Goal: Check status: Check status

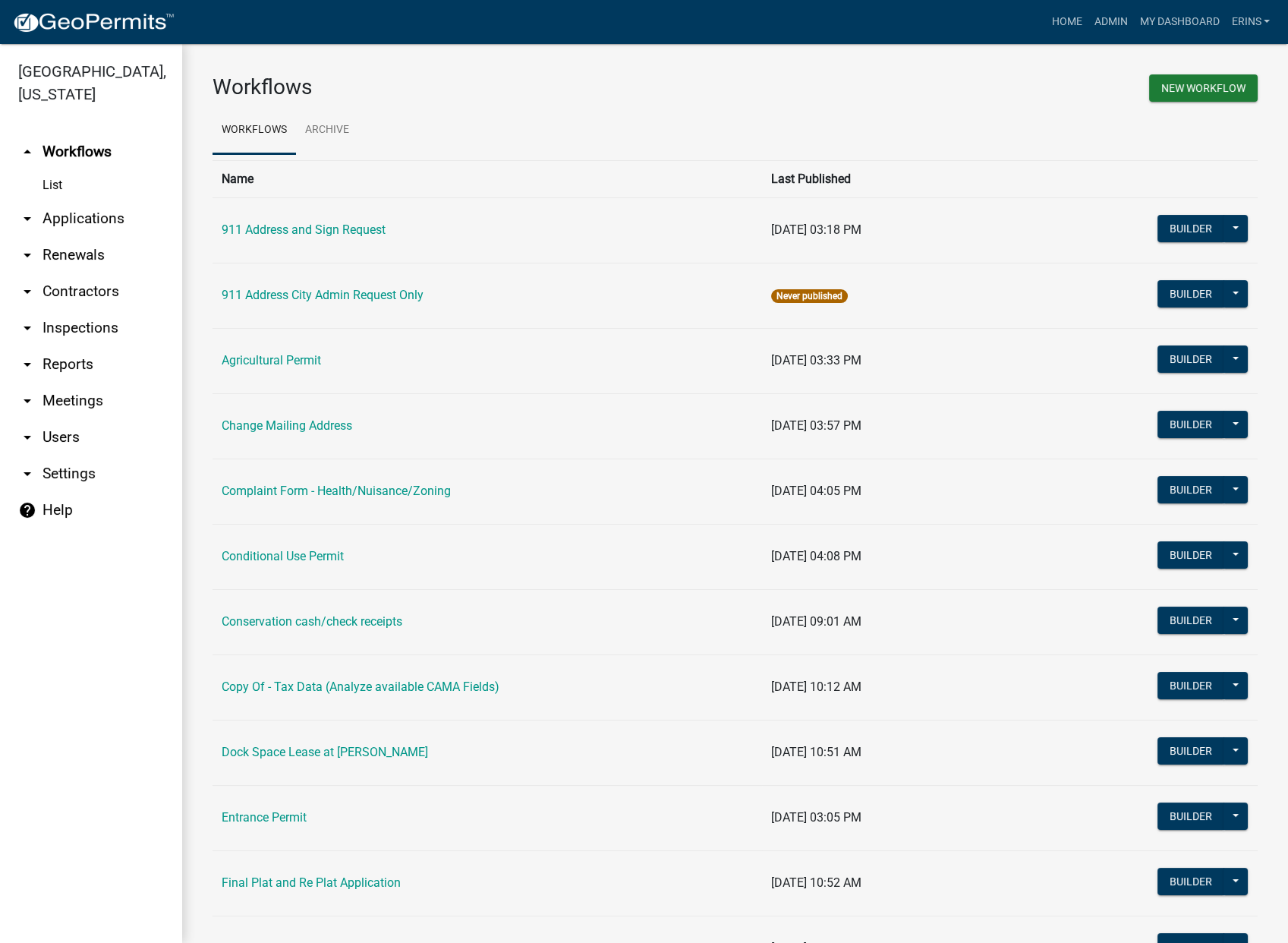
click at [98, 201] on link "arrow_drop_down Applications" at bounding box center [91, 219] width 182 height 36
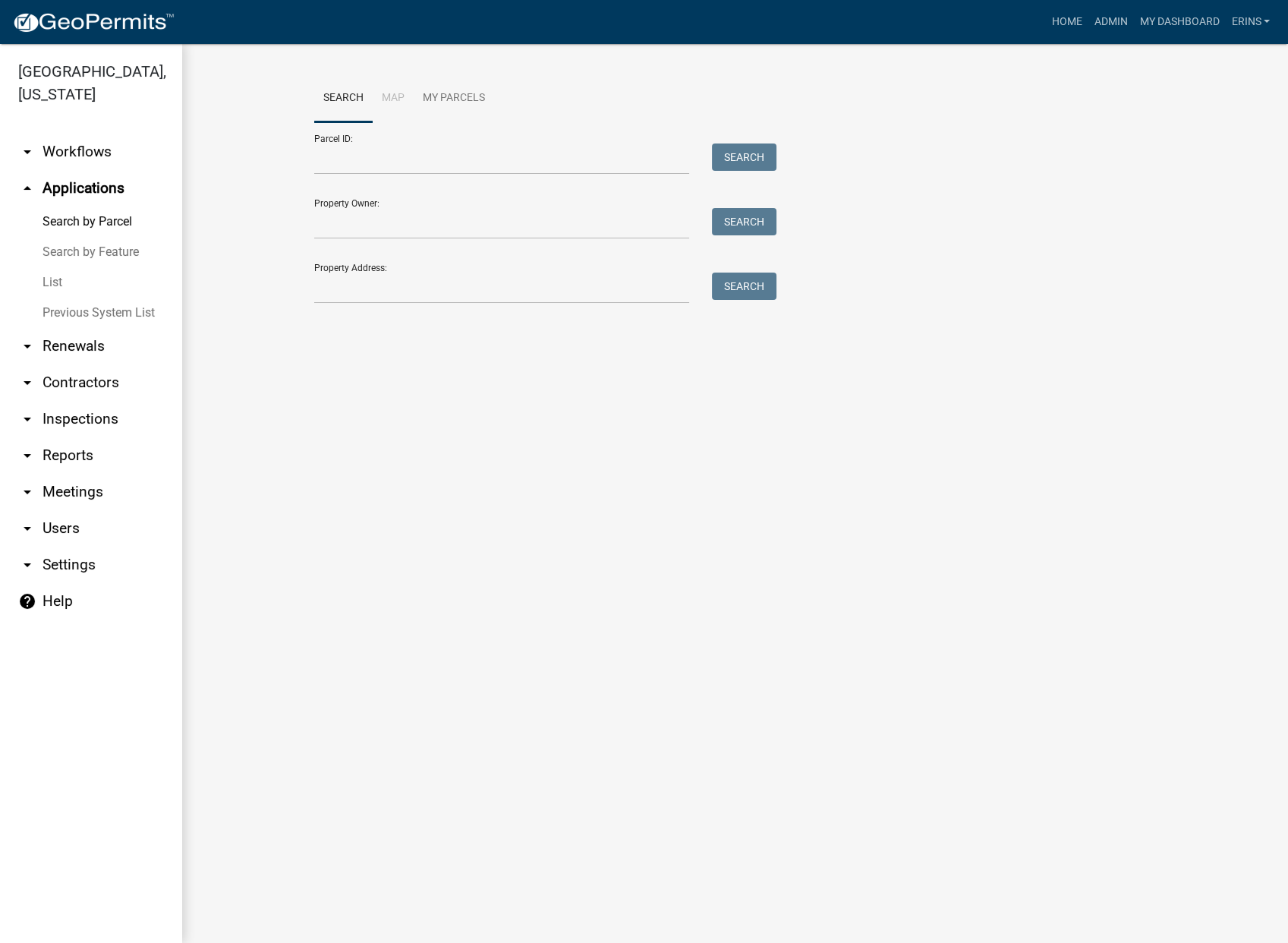
drag, startPoint x: 53, startPoint y: 256, endPoint x: 64, endPoint y: 249, distance: 13.0
click at [54, 267] on link "List" at bounding box center [91, 282] width 182 height 30
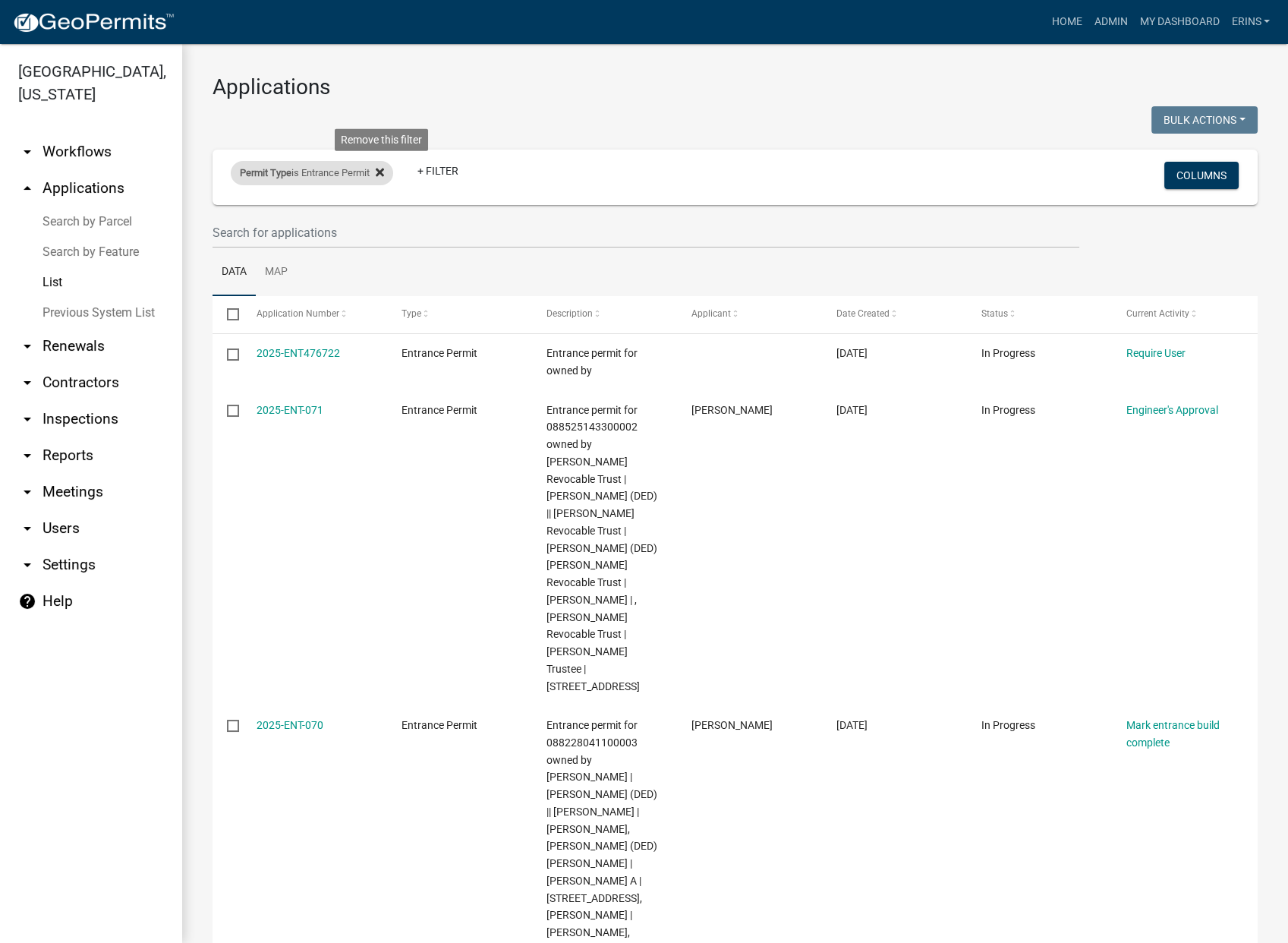
click at [384, 172] on icon at bounding box center [379, 172] width 9 height 12
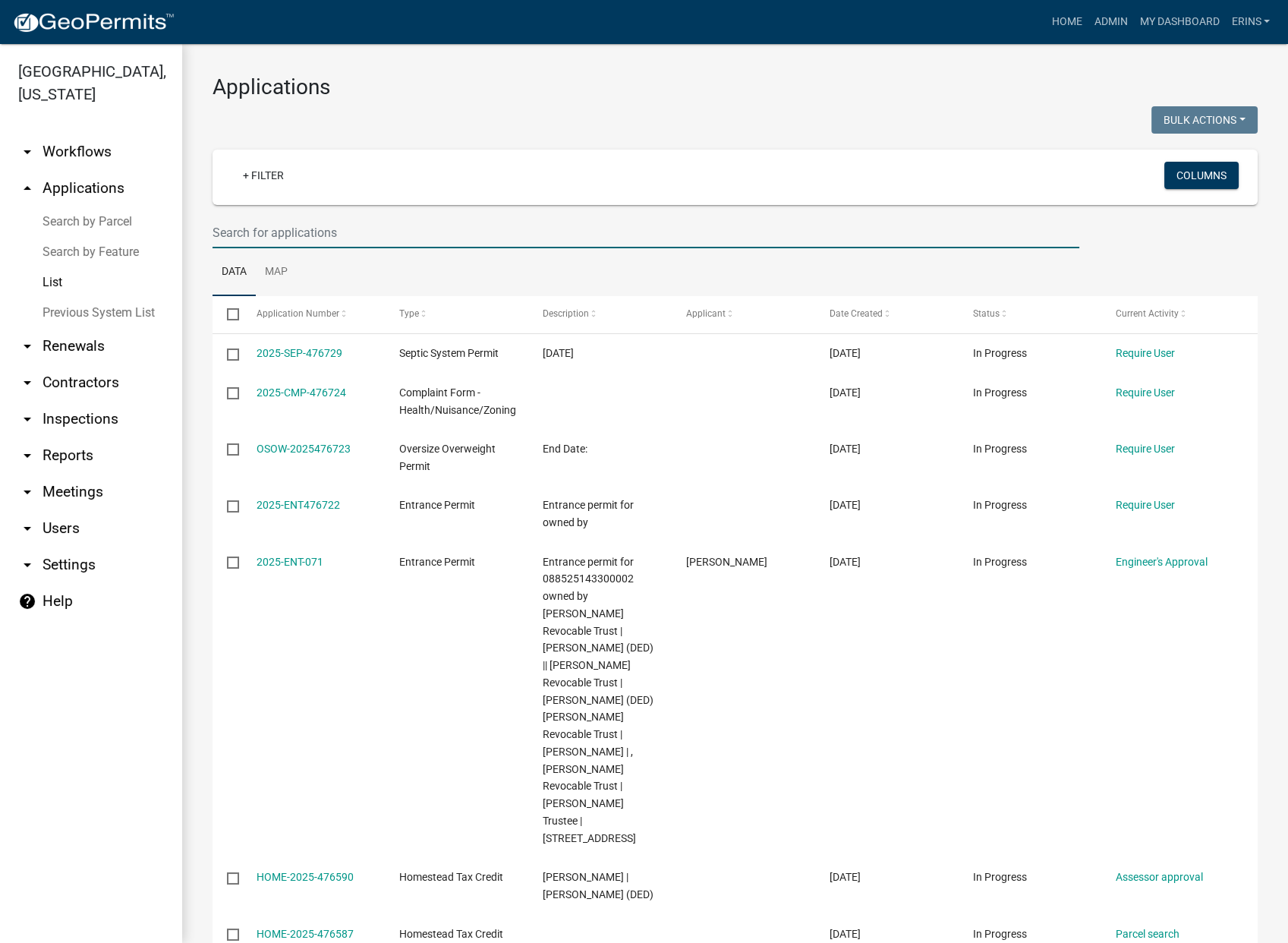
paste input "088528134400003"
type input "088528134400003"
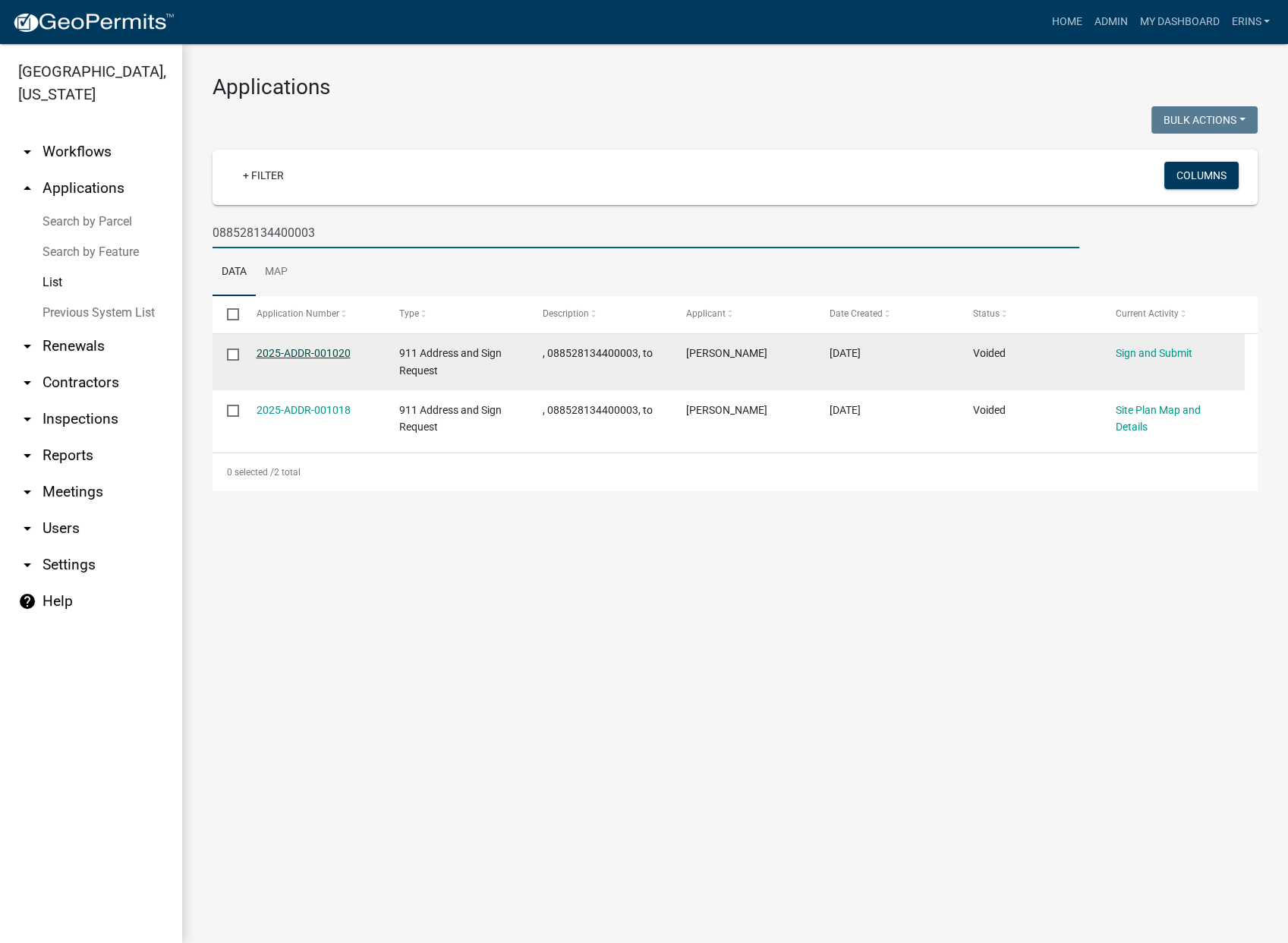
click at [342, 354] on link "2025-ADDR-001020" at bounding box center [303, 352] width 94 height 12
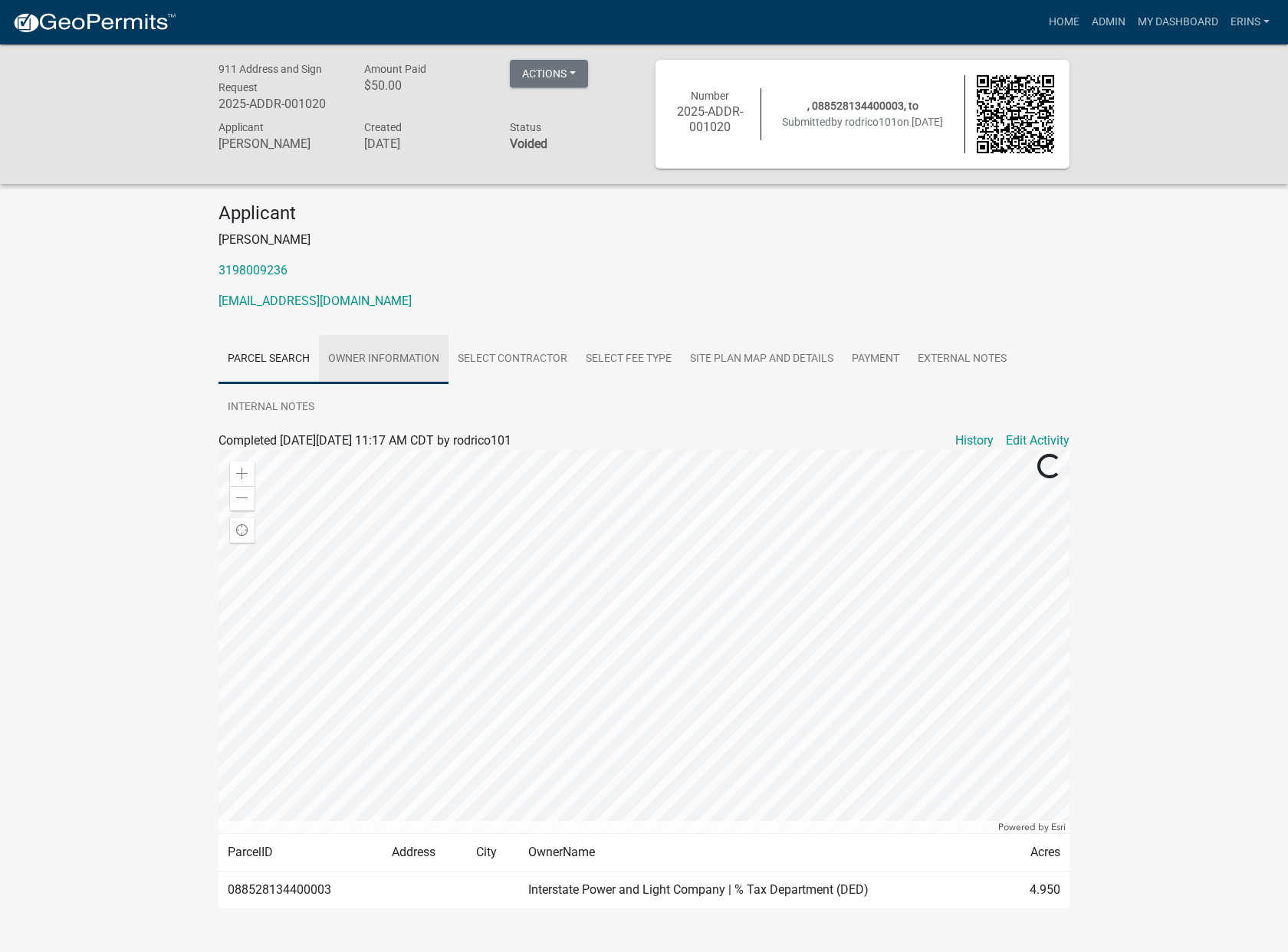
click at [381, 364] on link "Owner information" at bounding box center [383, 358] width 129 height 49
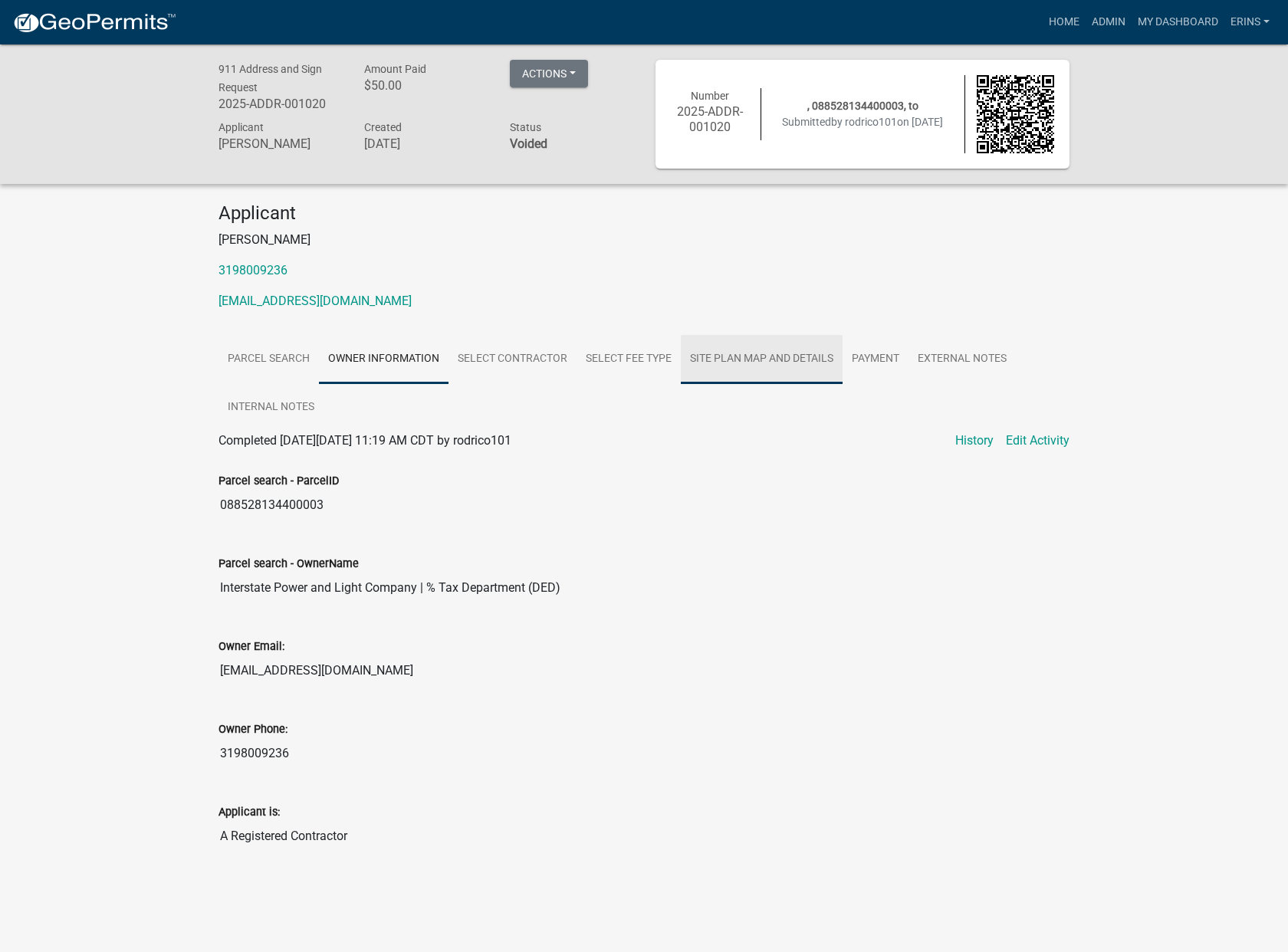
click at [761, 365] on link "Site Plan Map and Details" at bounding box center [761, 358] width 162 height 49
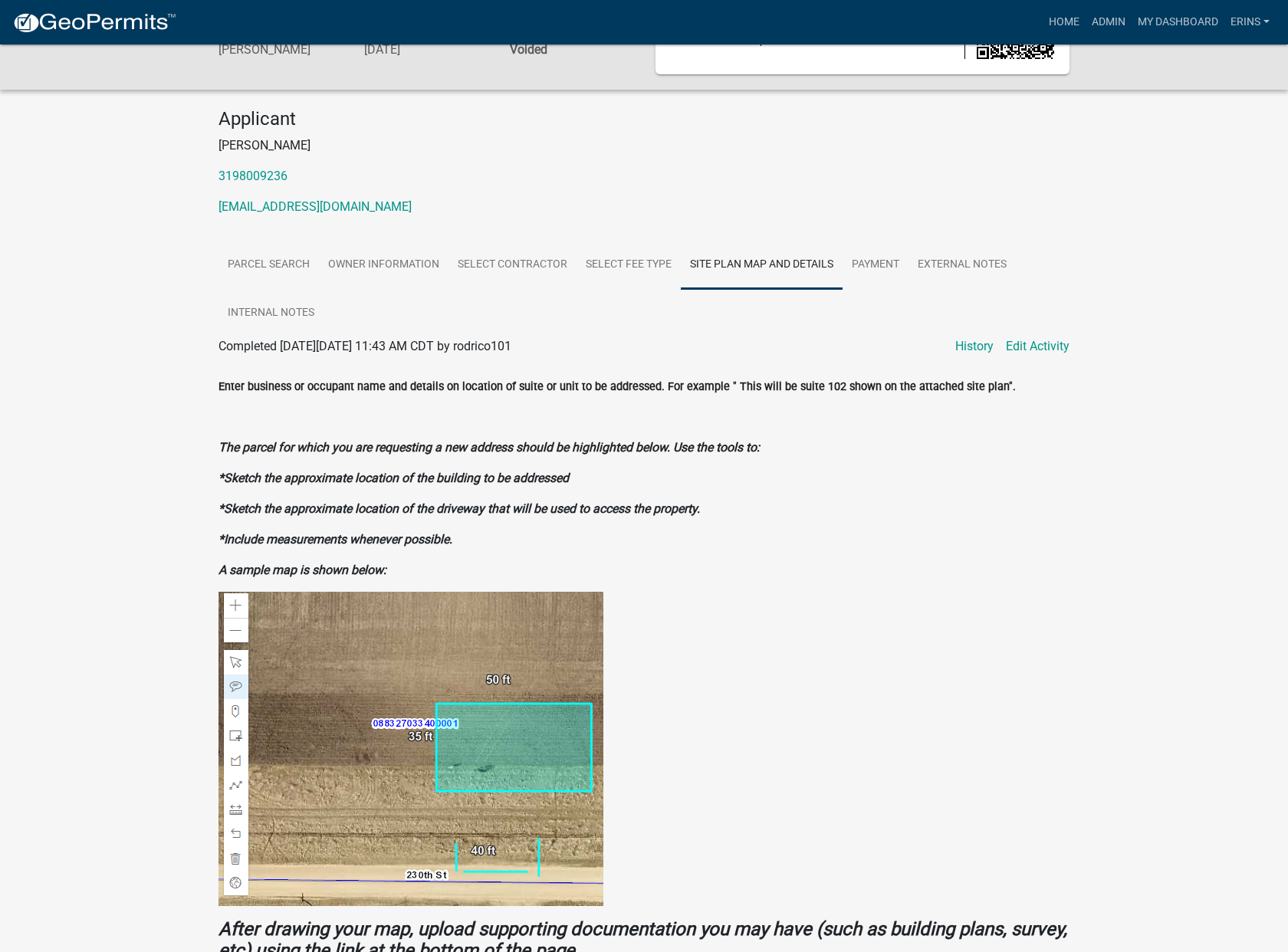
scroll to position [85, 0]
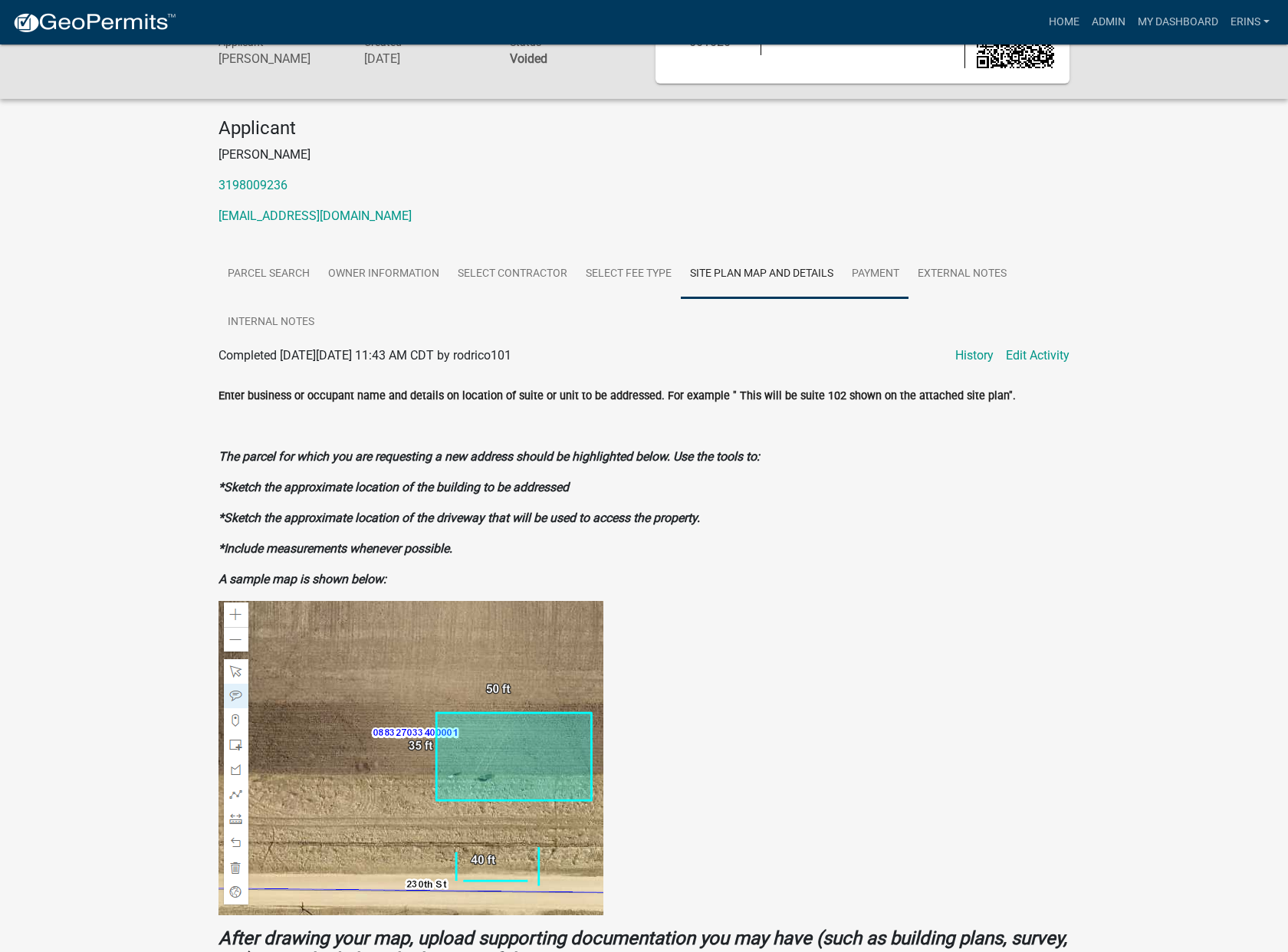
click at [862, 271] on link "Payment" at bounding box center [875, 273] width 66 height 49
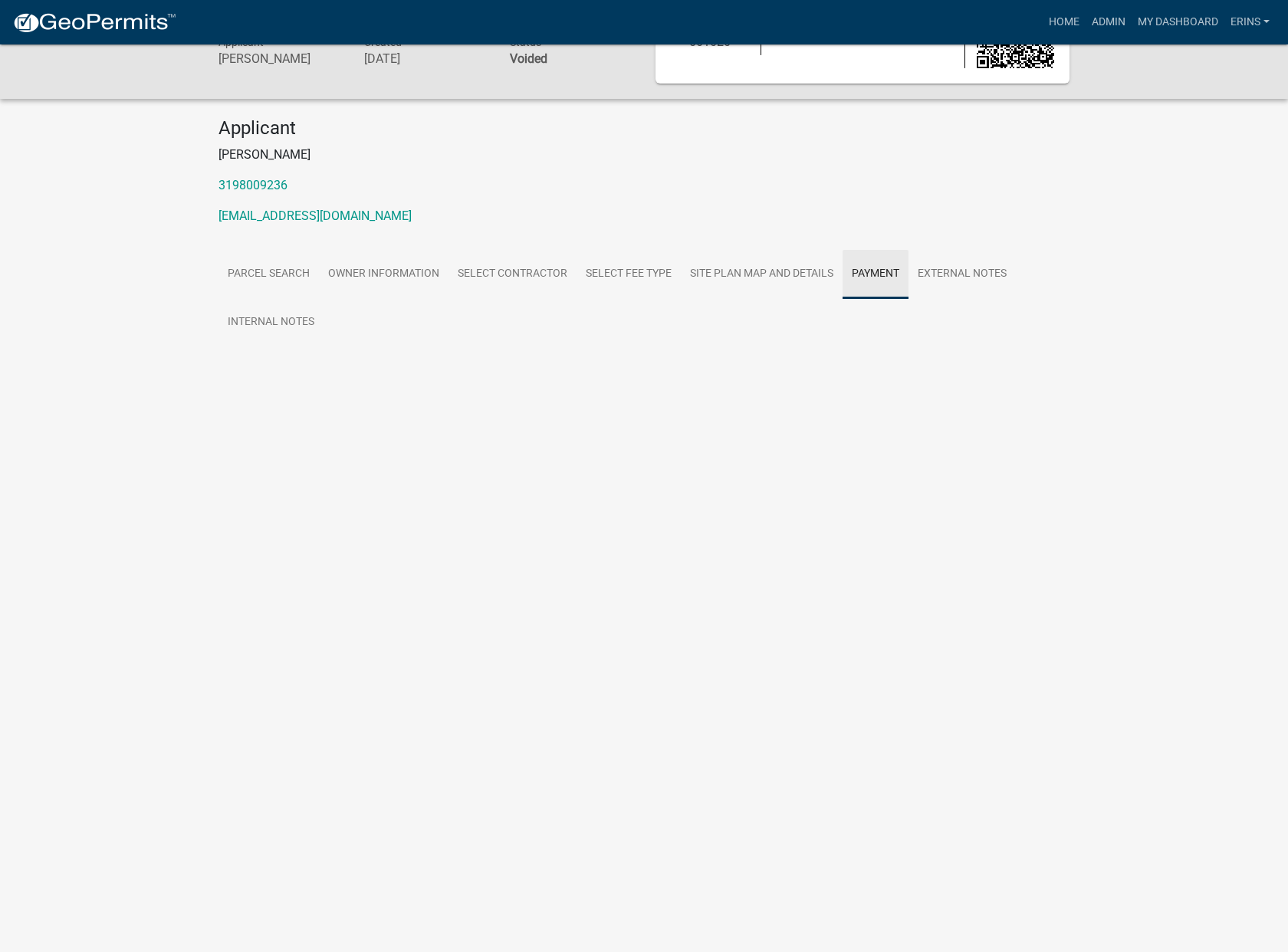
scroll to position [45, 0]
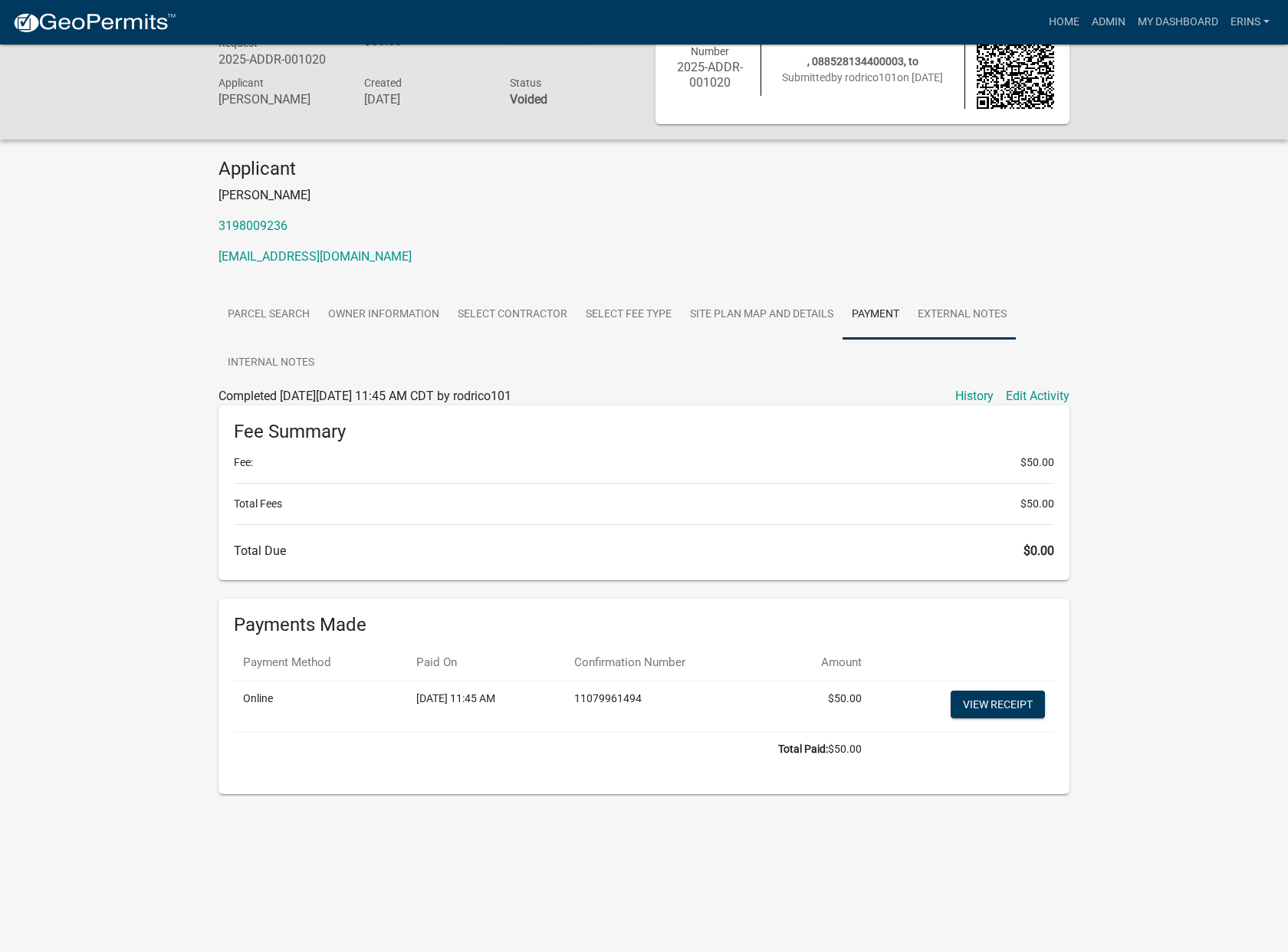
click at [985, 310] on link "External Notes" at bounding box center [962, 314] width 107 height 49
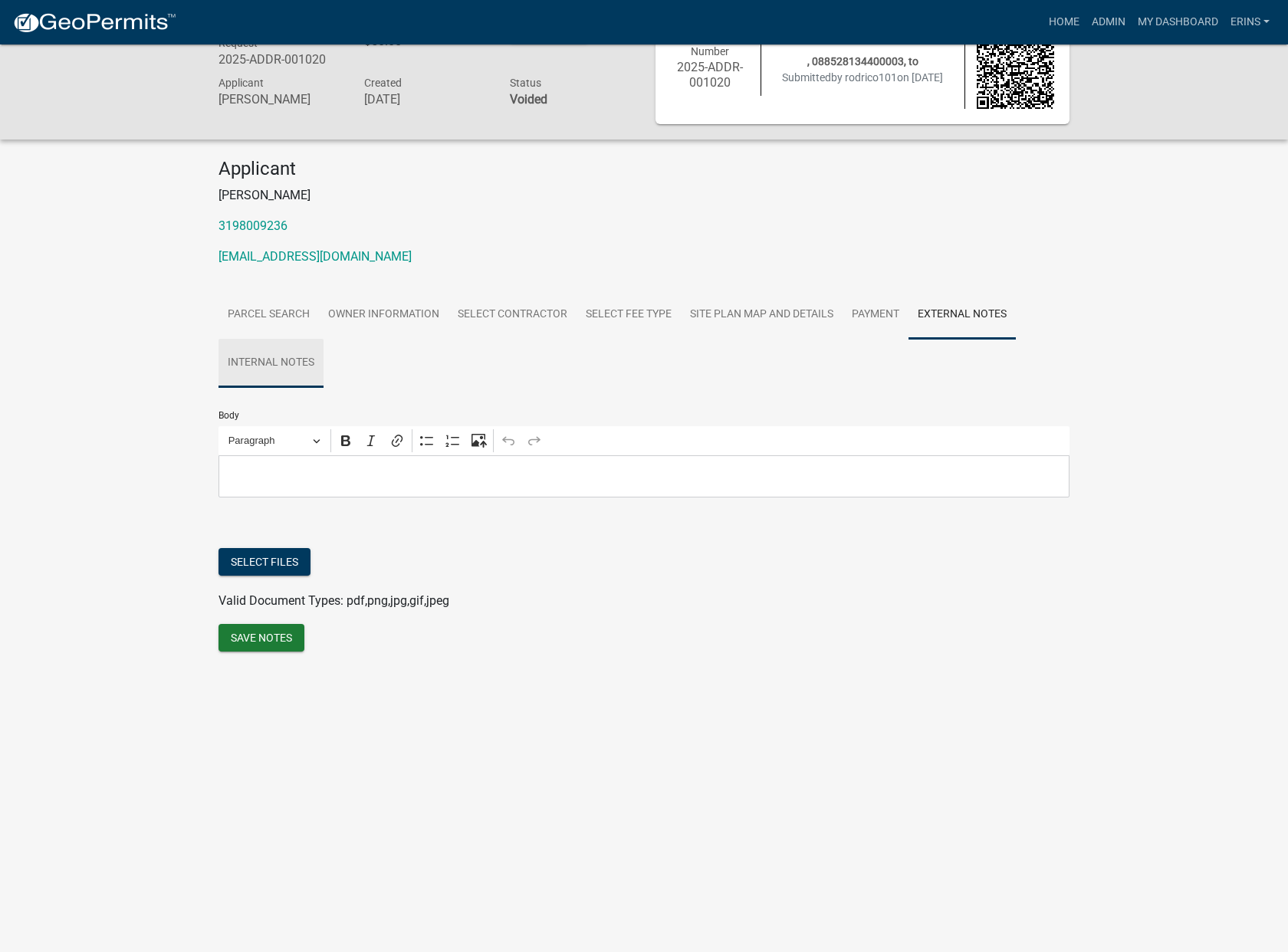
click at [286, 359] on link "Internal Notes" at bounding box center [271, 362] width 105 height 49
click at [878, 311] on link "Payment" at bounding box center [875, 314] width 66 height 49
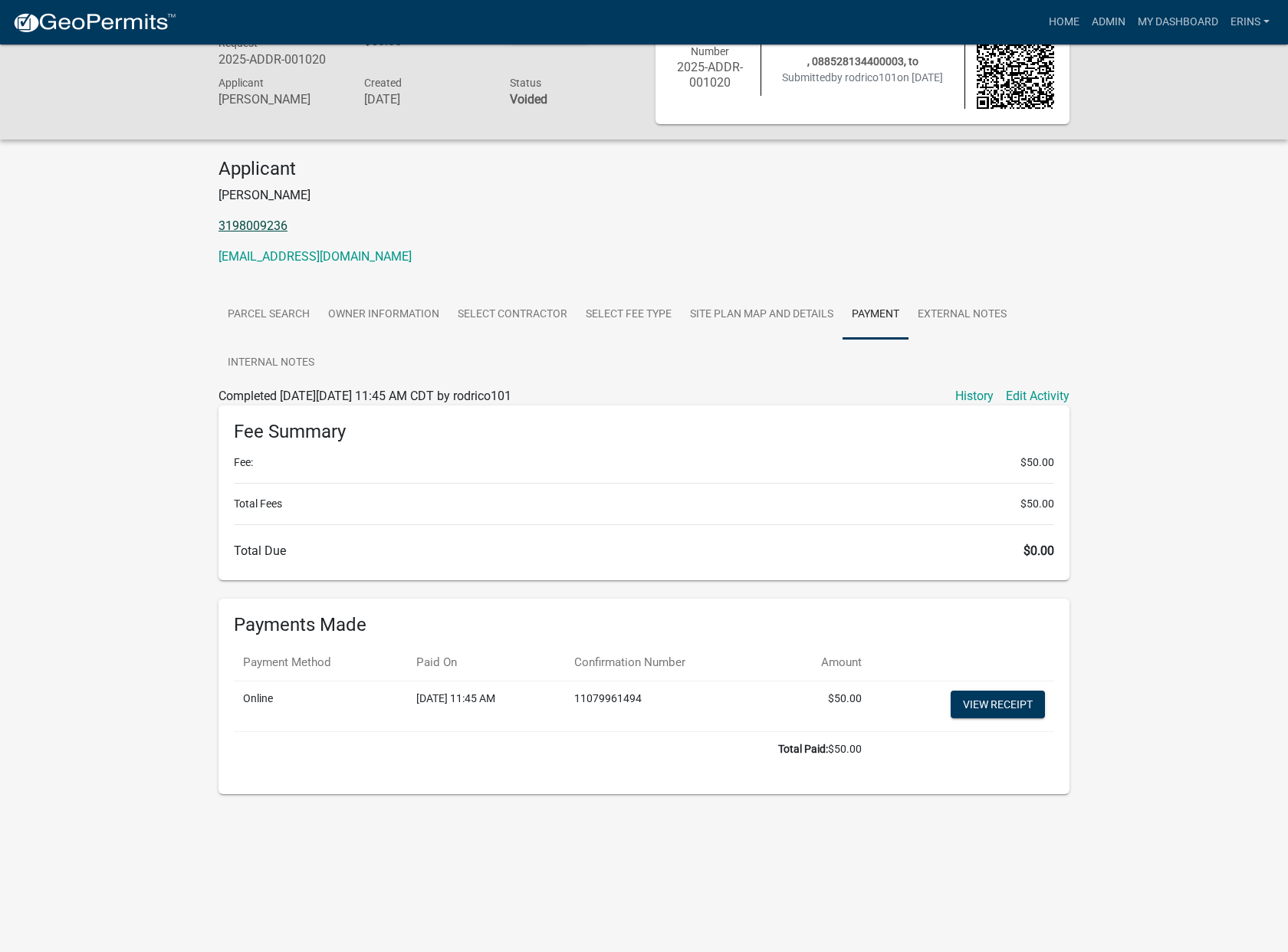
click at [254, 223] on link "3198009236" at bounding box center [252, 225] width 69 height 14
click at [798, 319] on link "Site Plan Map and Details" at bounding box center [761, 314] width 162 height 49
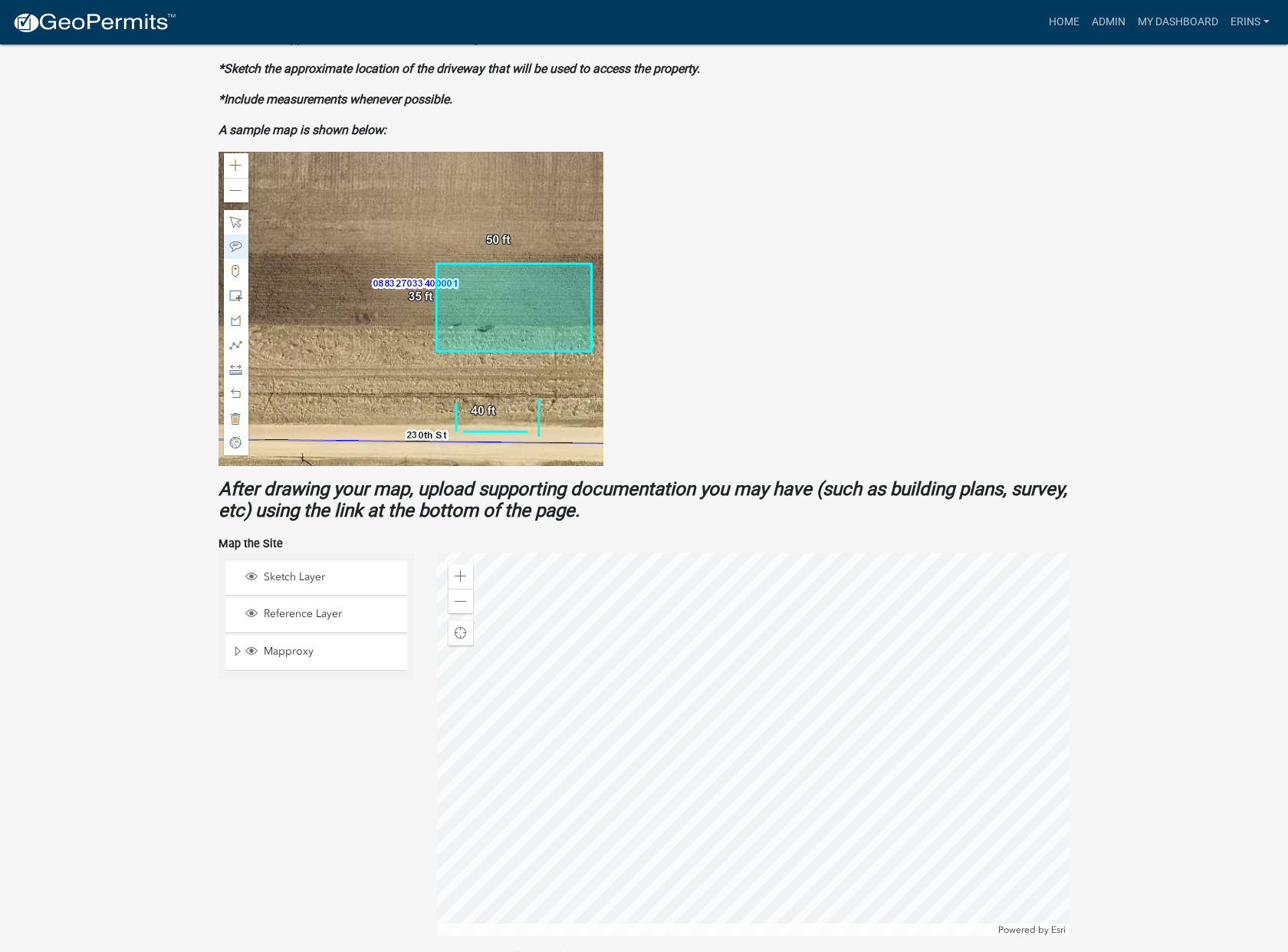
scroll to position [640, 0]
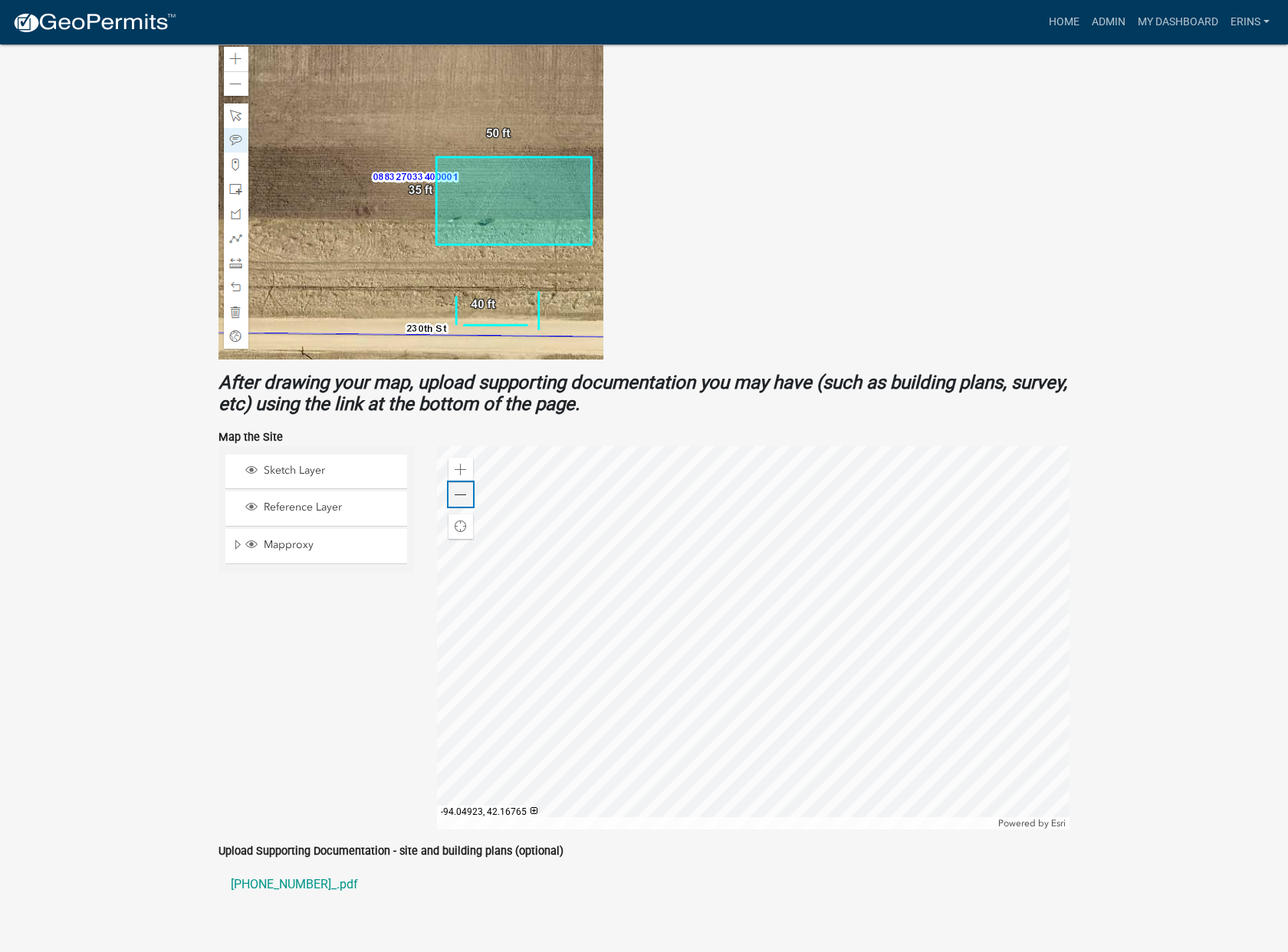
click at [450, 493] on div "Zoom out" at bounding box center [461, 494] width 25 height 25
click at [452, 493] on div "Zoom out" at bounding box center [461, 494] width 25 height 25
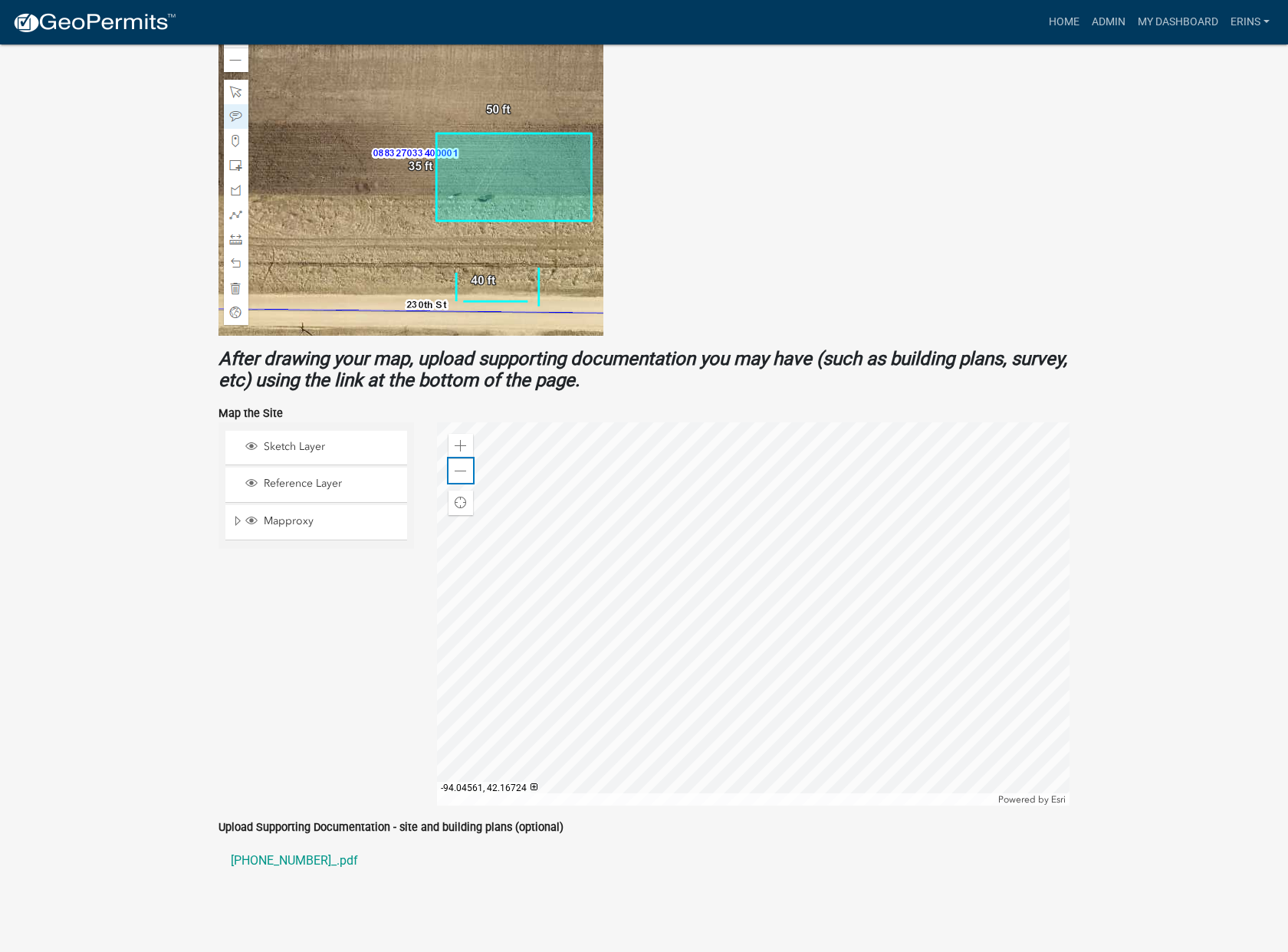
scroll to position [675, 0]
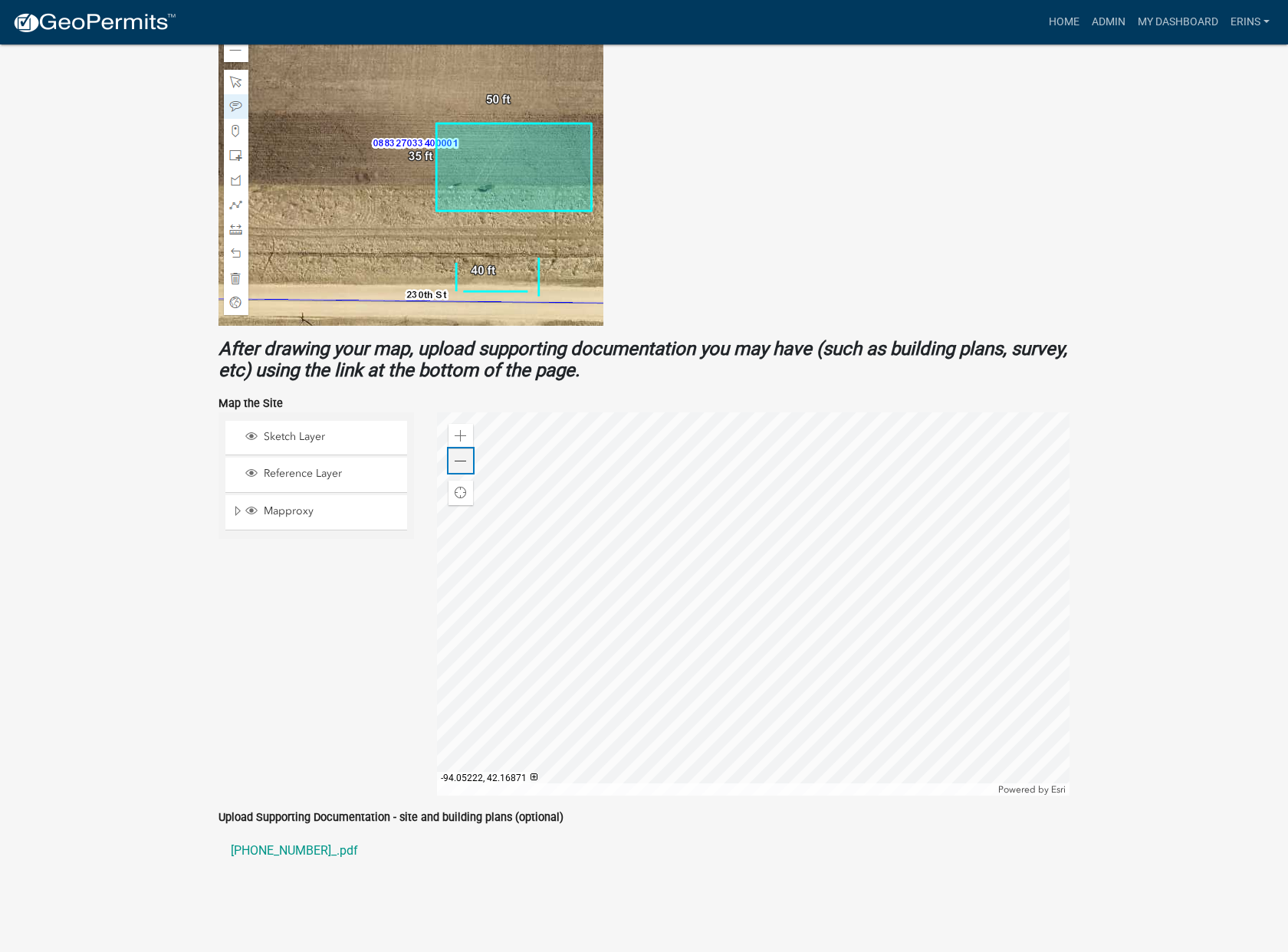
click at [458, 464] on span at bounding box center [460, 461] width 12 height 12
click at [460, 462] on span at bounding box center [460, 461] width 12 height 12
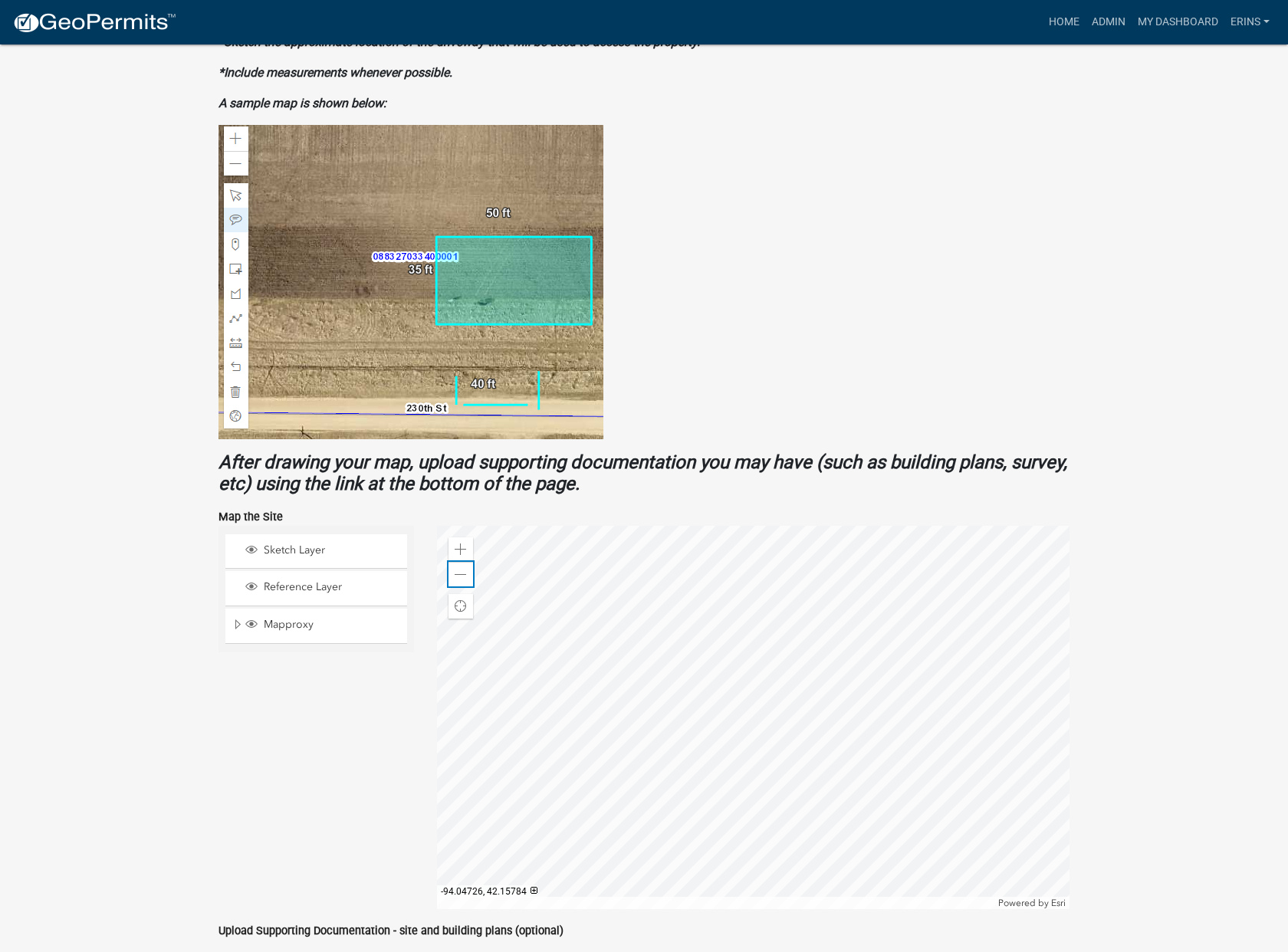
scroll to position [589, 0]
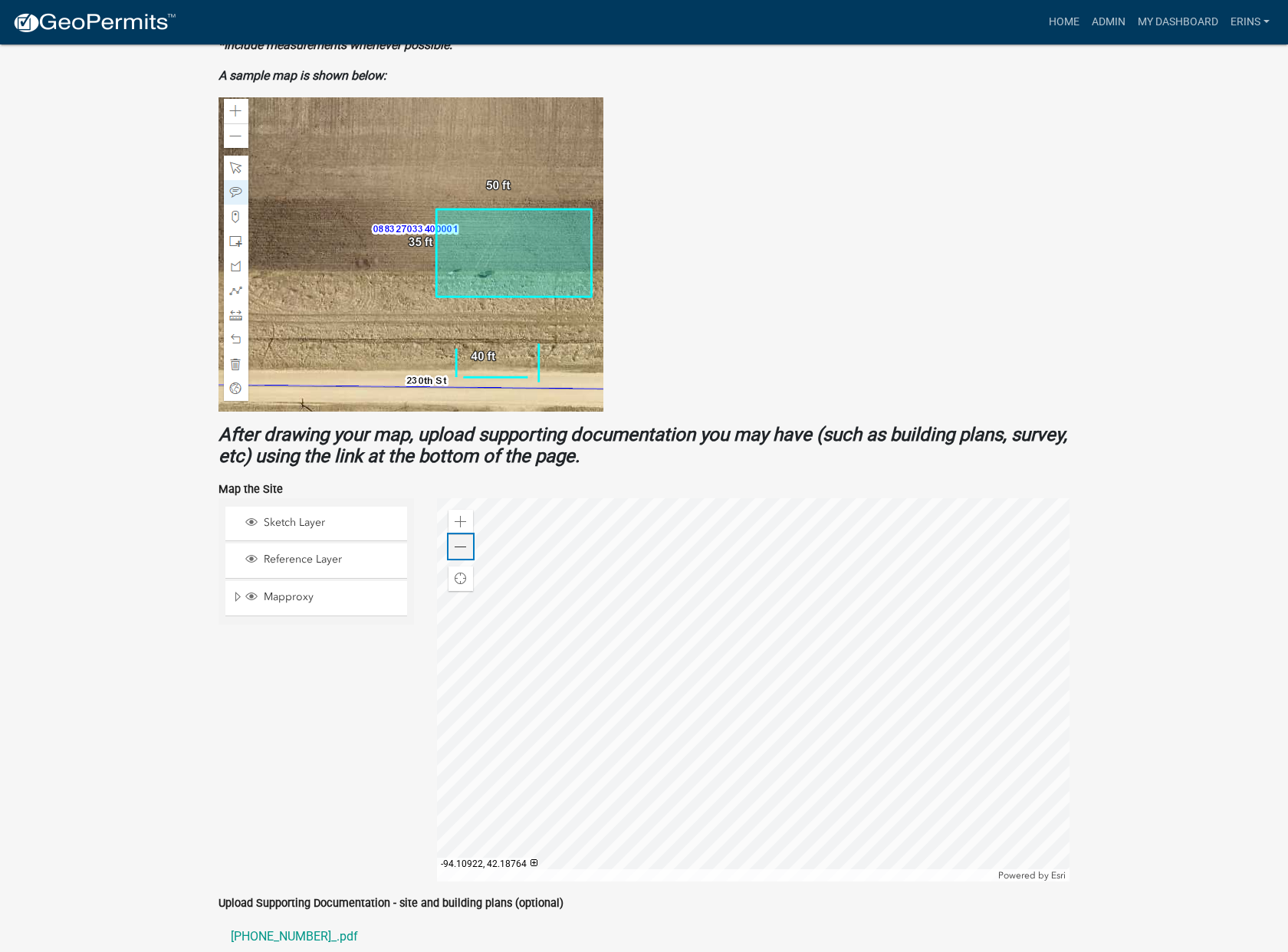
click at [466, 547] on span at bounding box center [460, 547] width 12 height 12
click at [467, 547] on div "Zoom out" at bounding box center [461, 547] width 25 height 25
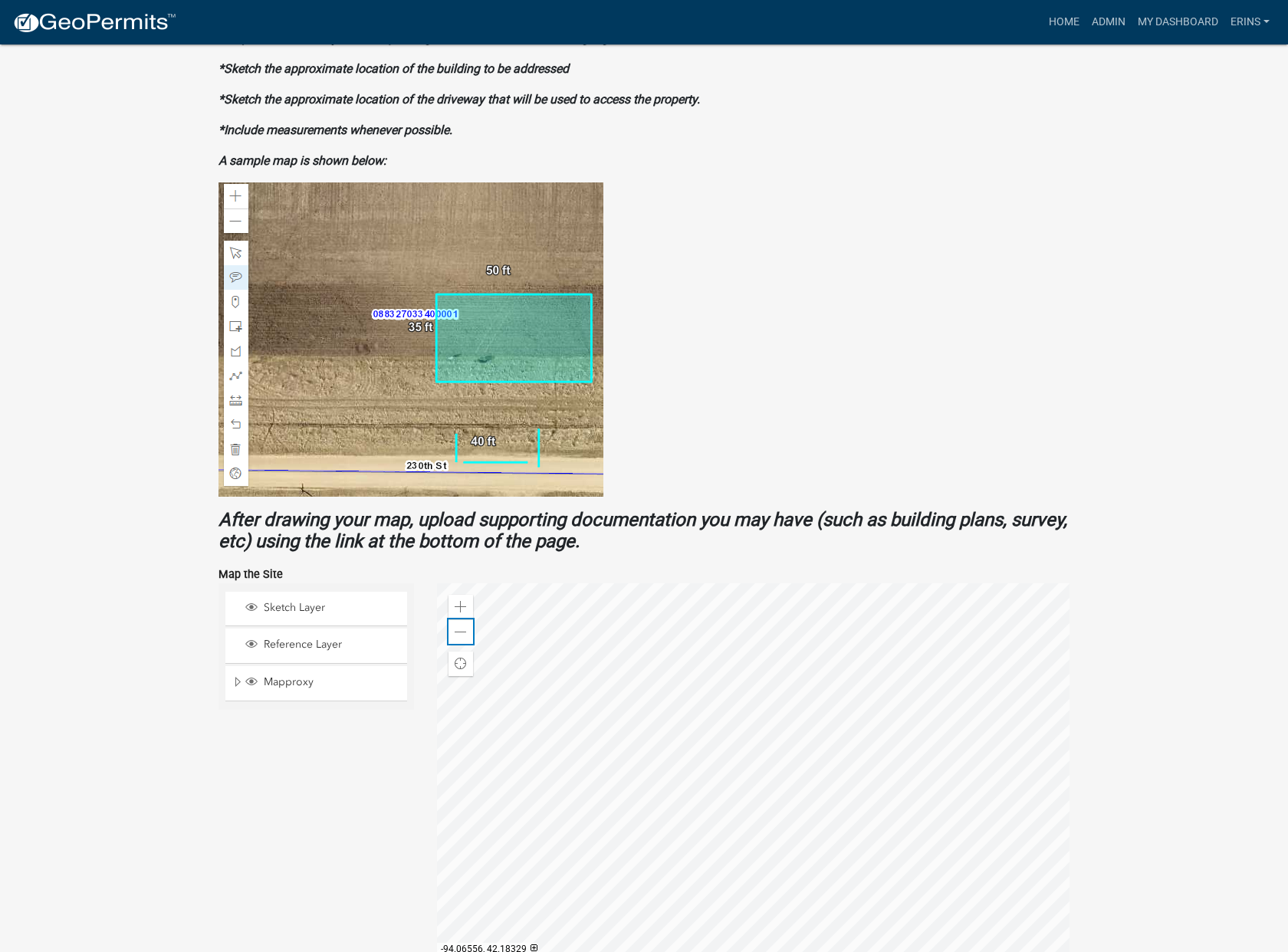
scroll to position [675, 0]
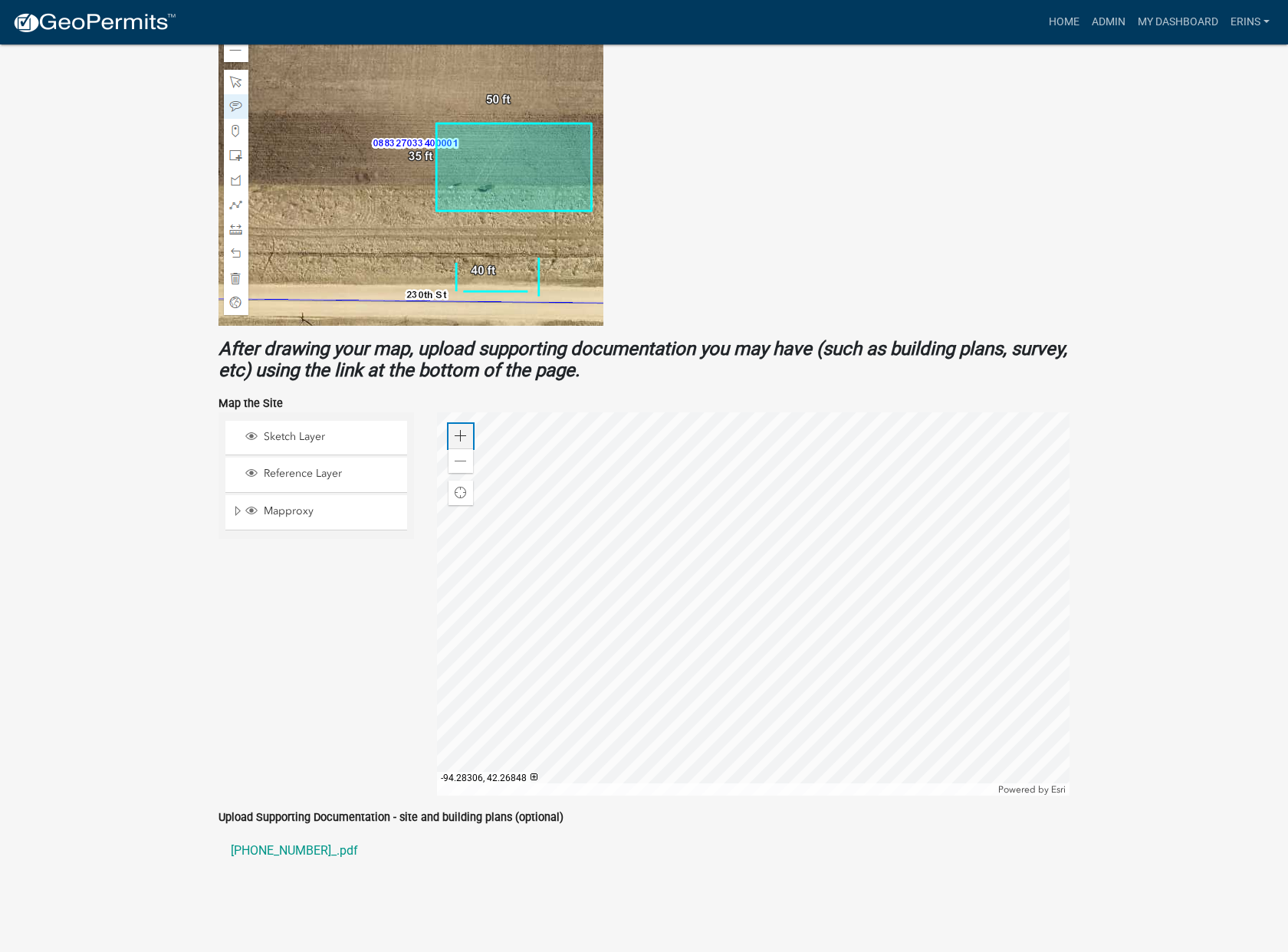
click at [458, 437] on span at bounding box center [460, 436] width 12 height 12
click at [458, 438] on span at bounding box center [460, 436] width 12 height 12
click at [458, 439] on span at bounding box center [460, 436] width 12 height 12
click at [459, 439] on span at bounding box center [460, 436] width 12 height 12
click at [460, 443] on div "Zoom in" at bounding box center [461, 436] width 25 height 25
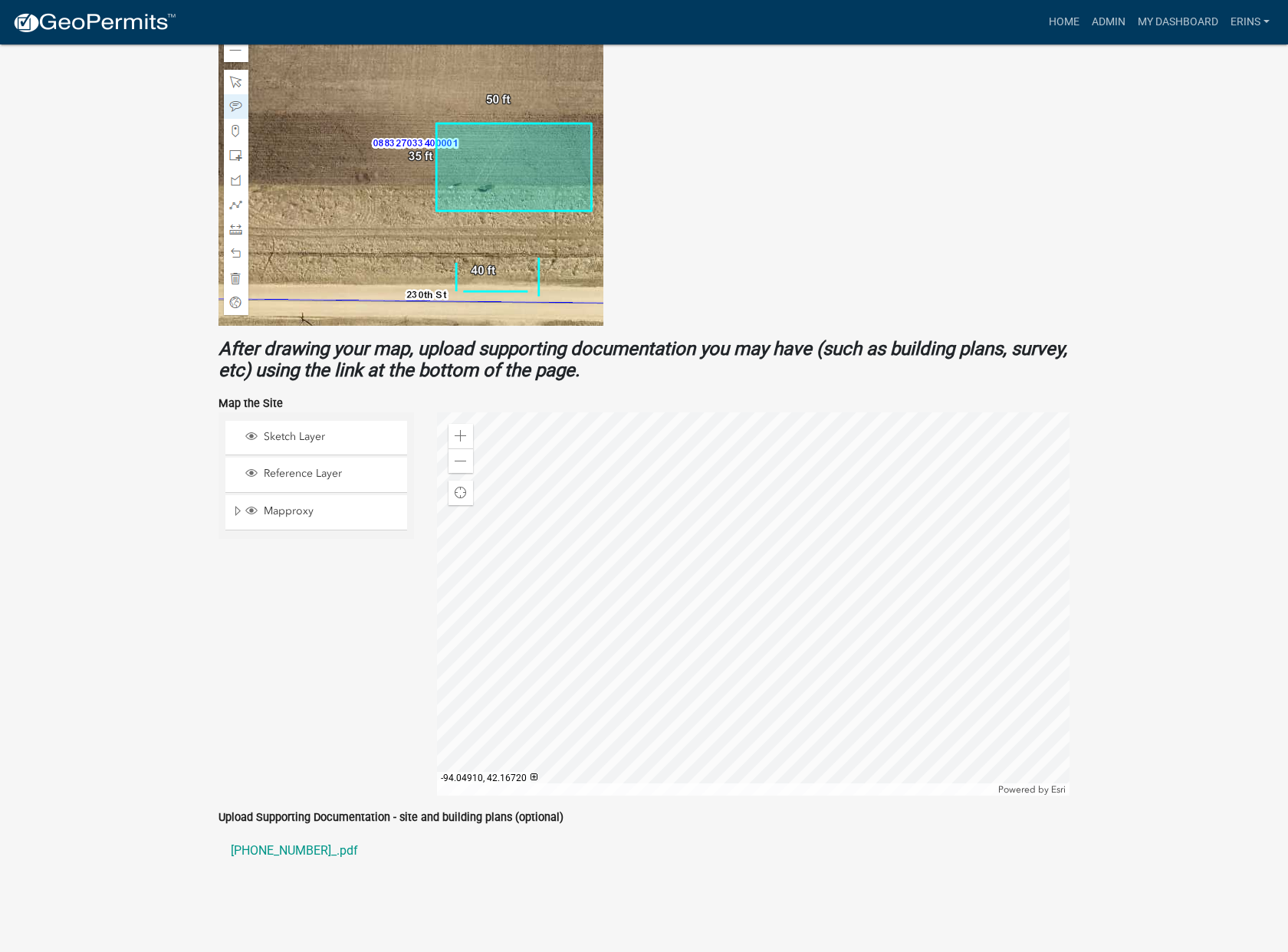
click at [749, 541] on div at bounding box center [753, 603] width 632 height 383
click at [809, 479] on div at bounding box center [753, 603] width 632 height 383
click at [850, 480] on div at bounding box center [753, 603] width 632 height 383
click at [470, 489] on div "Find my location" at bounding box center [461, 493] width 25 height 25
click at [690, 450] on div at bounding box center [753, 603] width 632 height 383
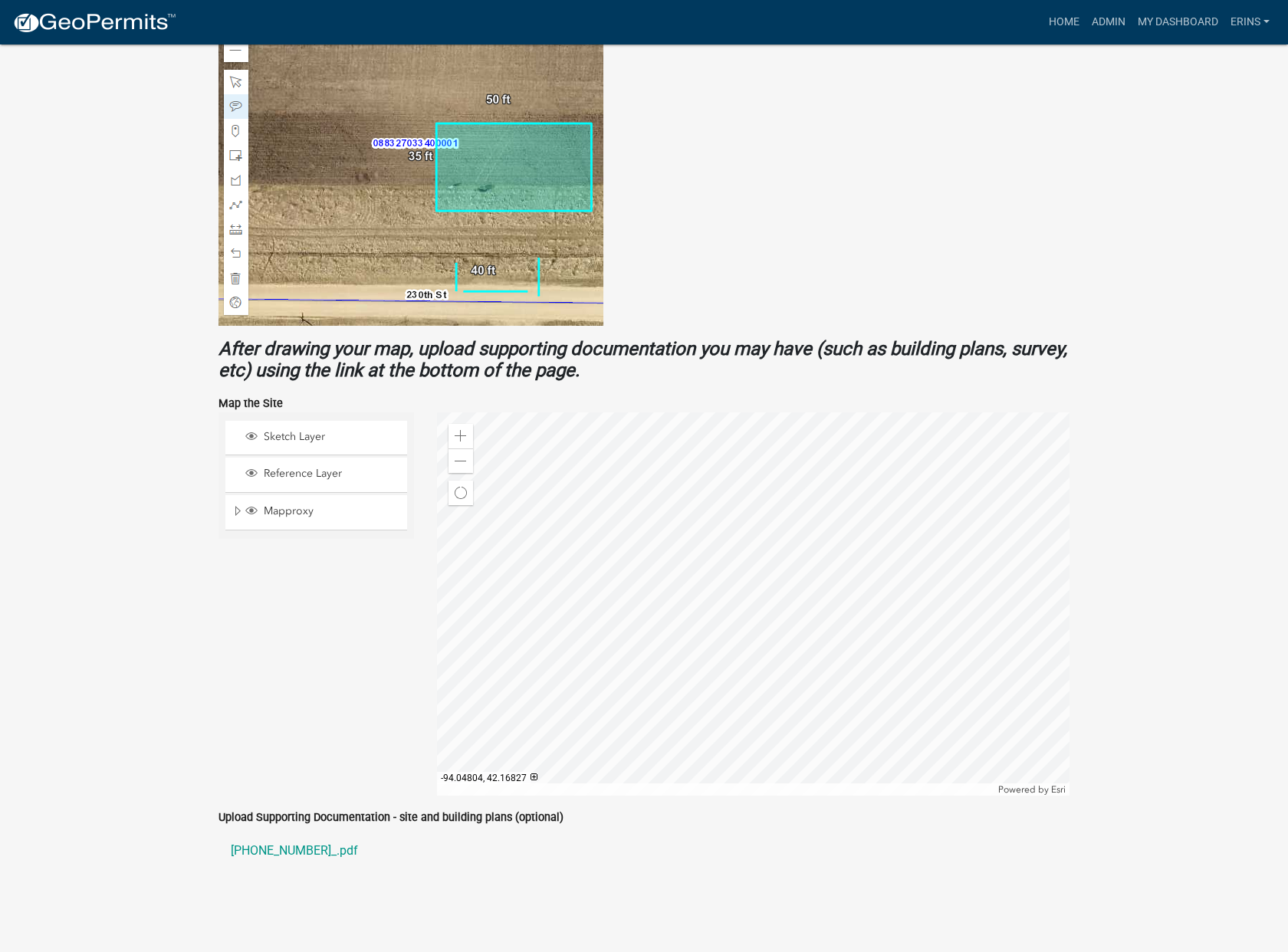
click at [753, 522] on div at bounding box center [753, 603] width 632 height 383
click at [798, 601] on div at bounding box center [753, 603] width 632 height 383
click at [460, 460] on span at bounding box center [460, 461] width 12 height 12
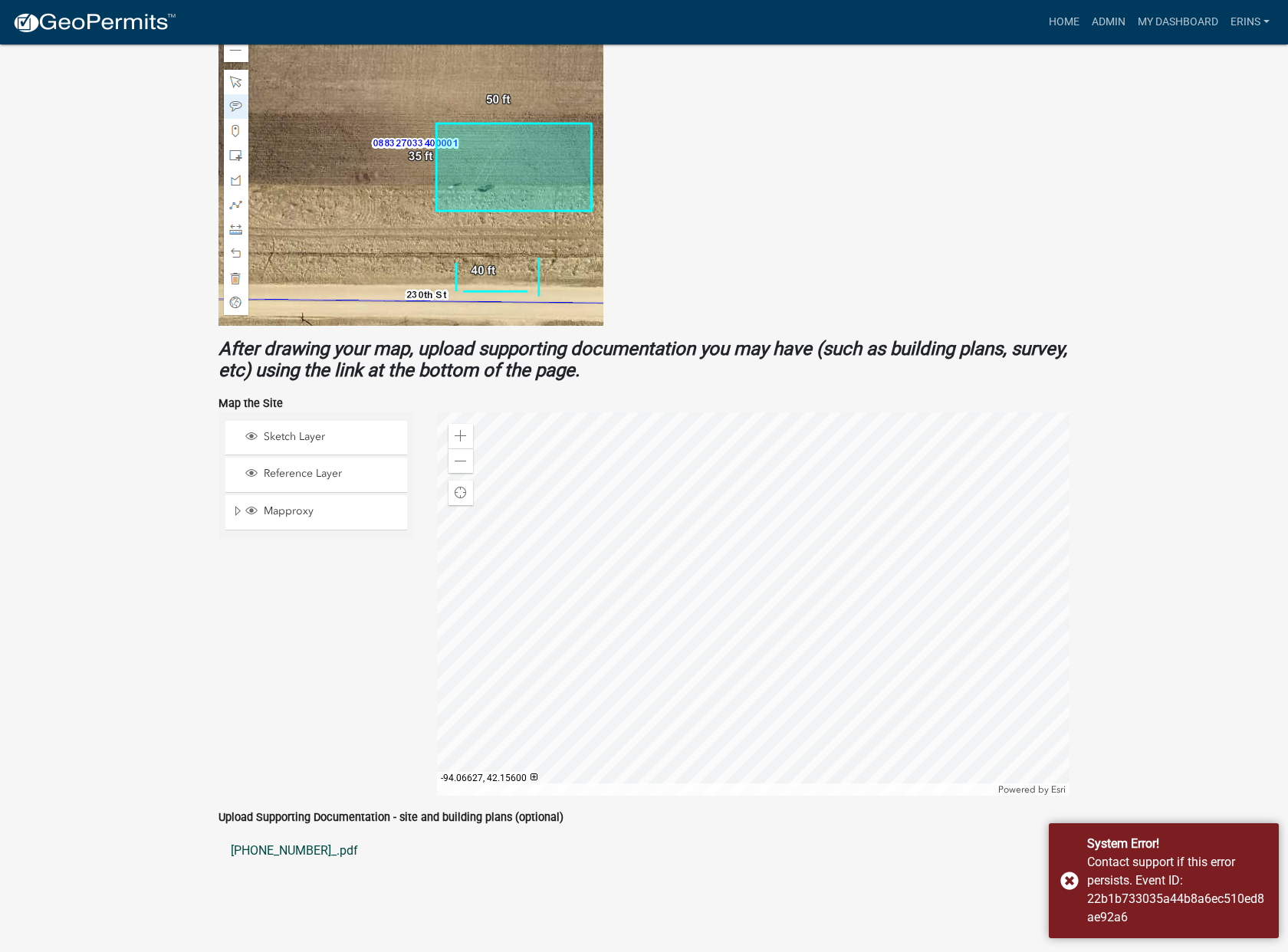
click at [288, 849] on link "[PHONE_NUMBER]_.pdf" at bounding box center [644, 851] width 851 height 36
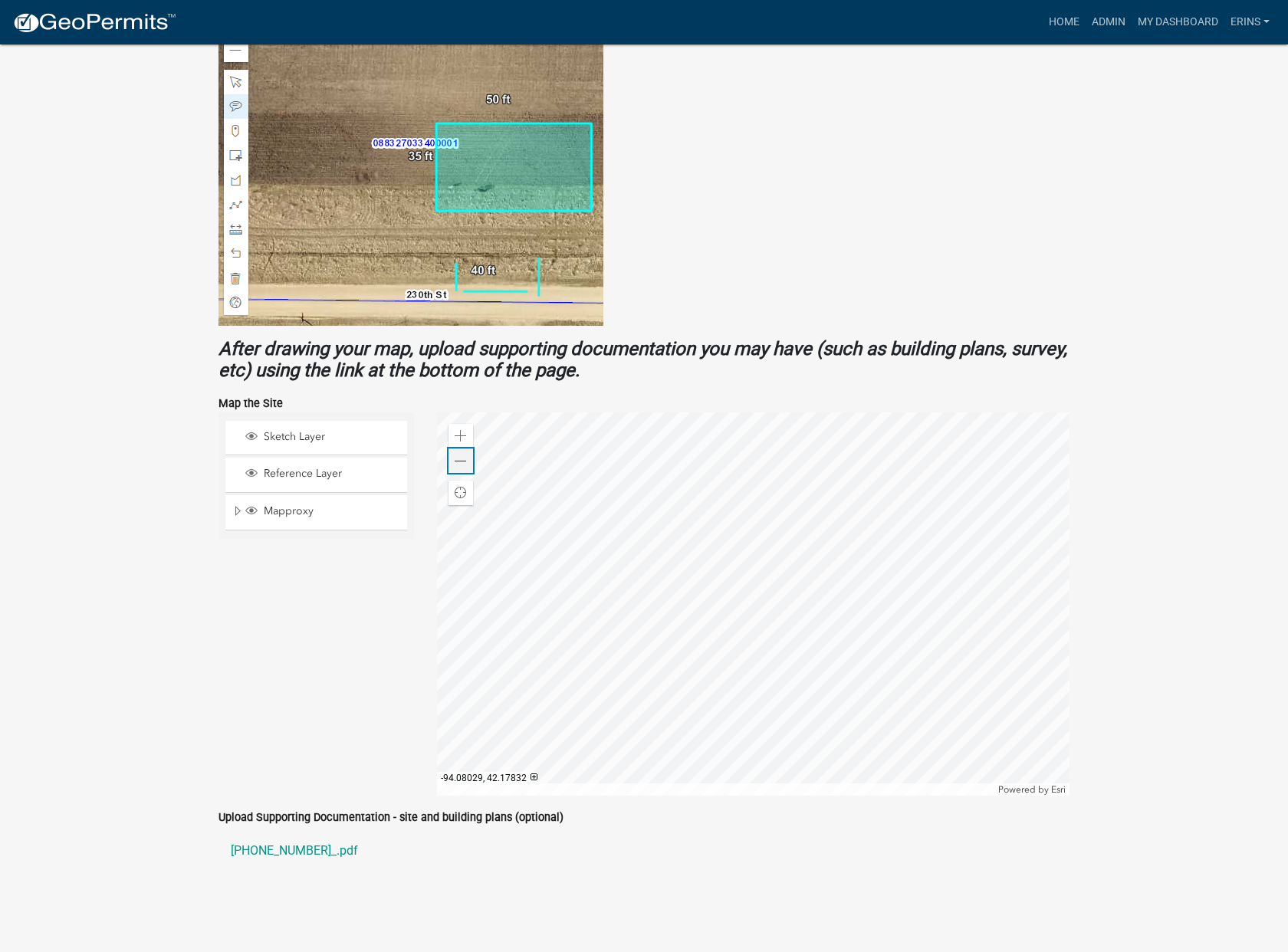
click at [457, 460] on span at bounding box center [460, 461] width 12 height 12
click at [861, 621] on div at bounding box center [753, 603] width 632 height 383
click at [915, 644] on div at bounding box center [753, 603] width 632 height 383
click at [288, 852] on link "[PHONE_NUMBER]_.pdf" at bounding box center [644, 851] width 851 height 36
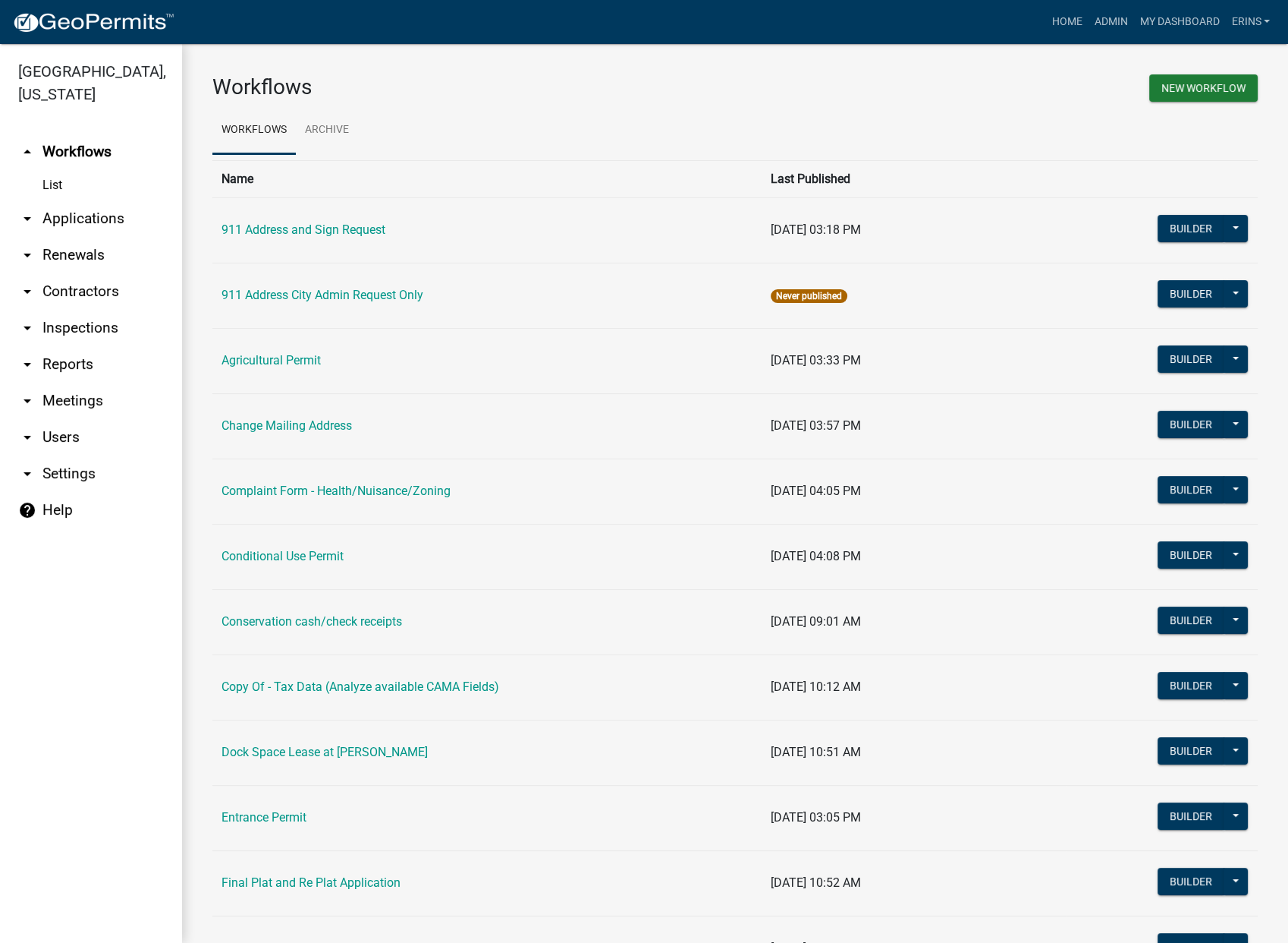
click at [89, 201] on link "arrow_drop_down Applications" at bounding box center [91, 219] width 182 height 36
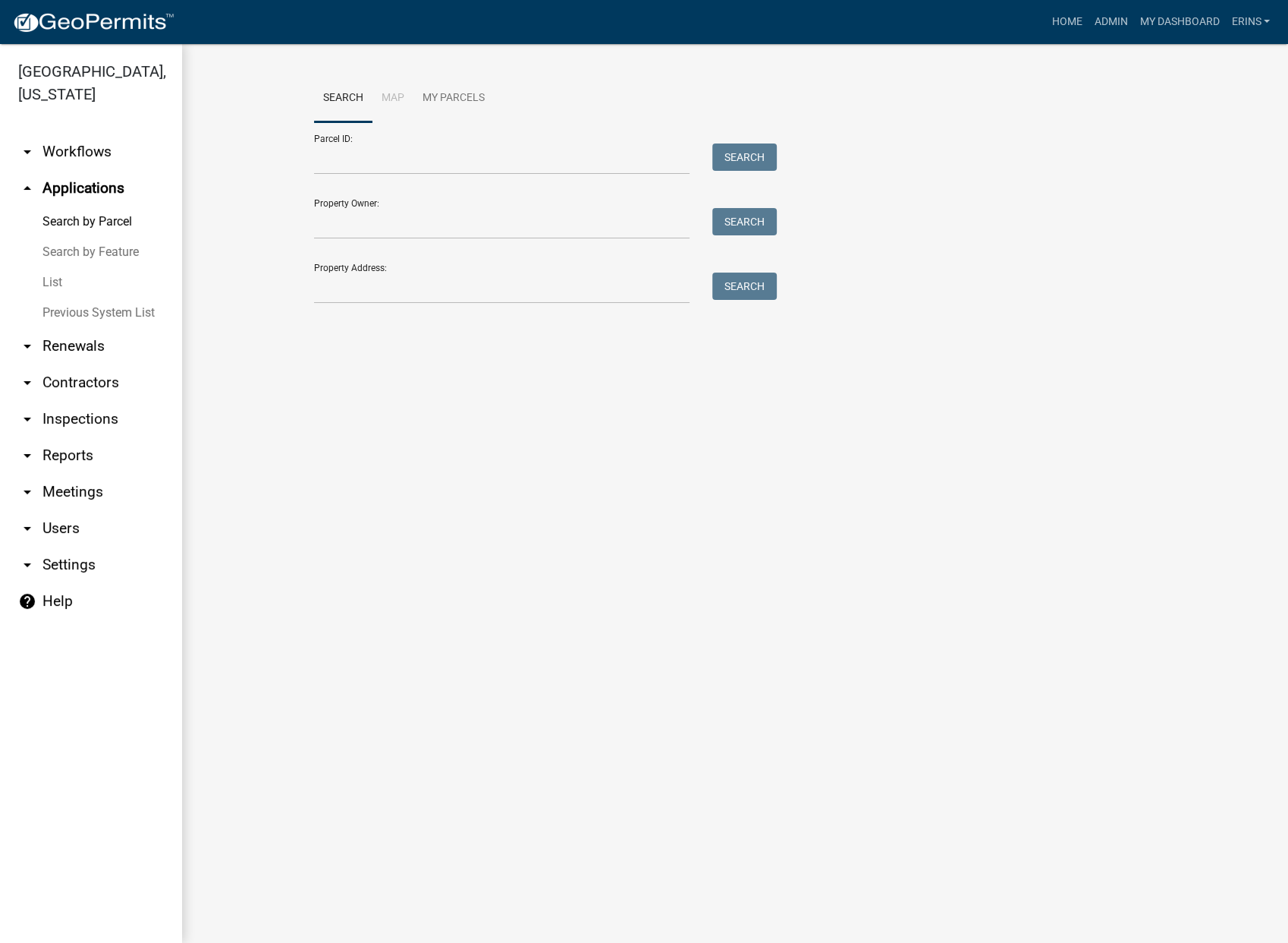
click at [42, 267] on link "List" at bounding box center [91, 282] width 182 height 30
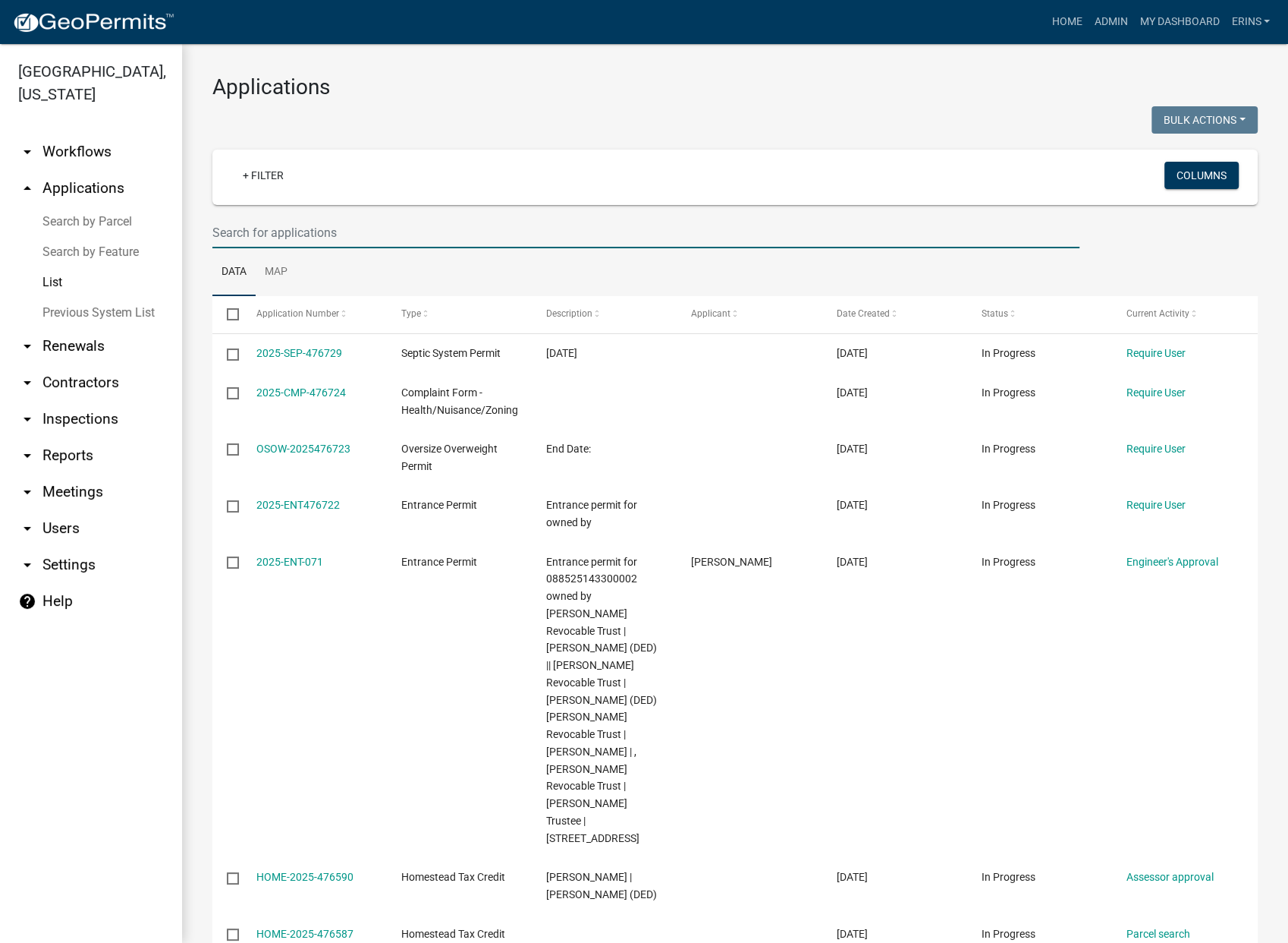
paste input "088528134400003"
type input "088528134400003"
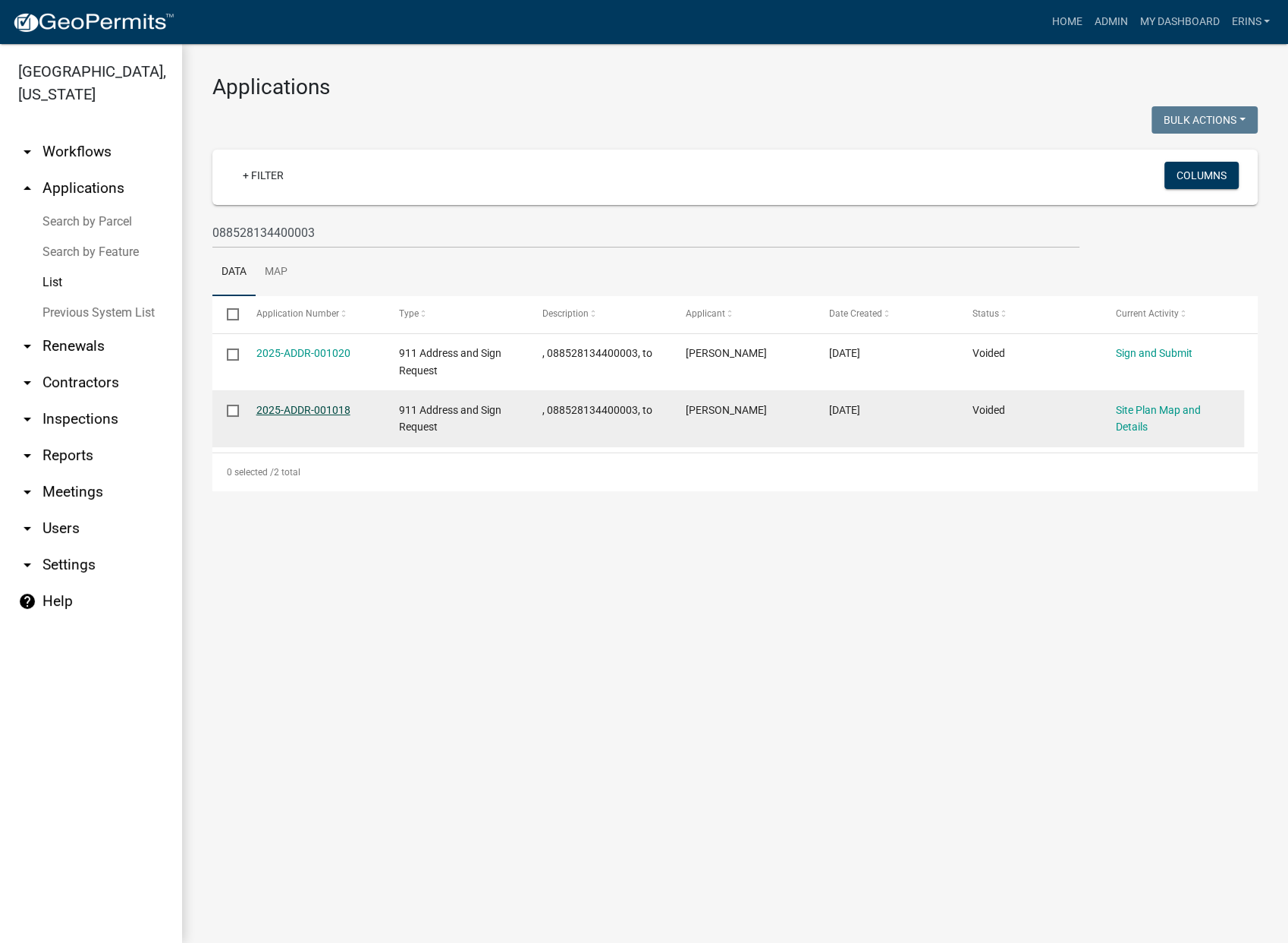
click at [316, 408] on link "2025-ADDR-001018" at bounding box center [303, 410] width 94 height 12
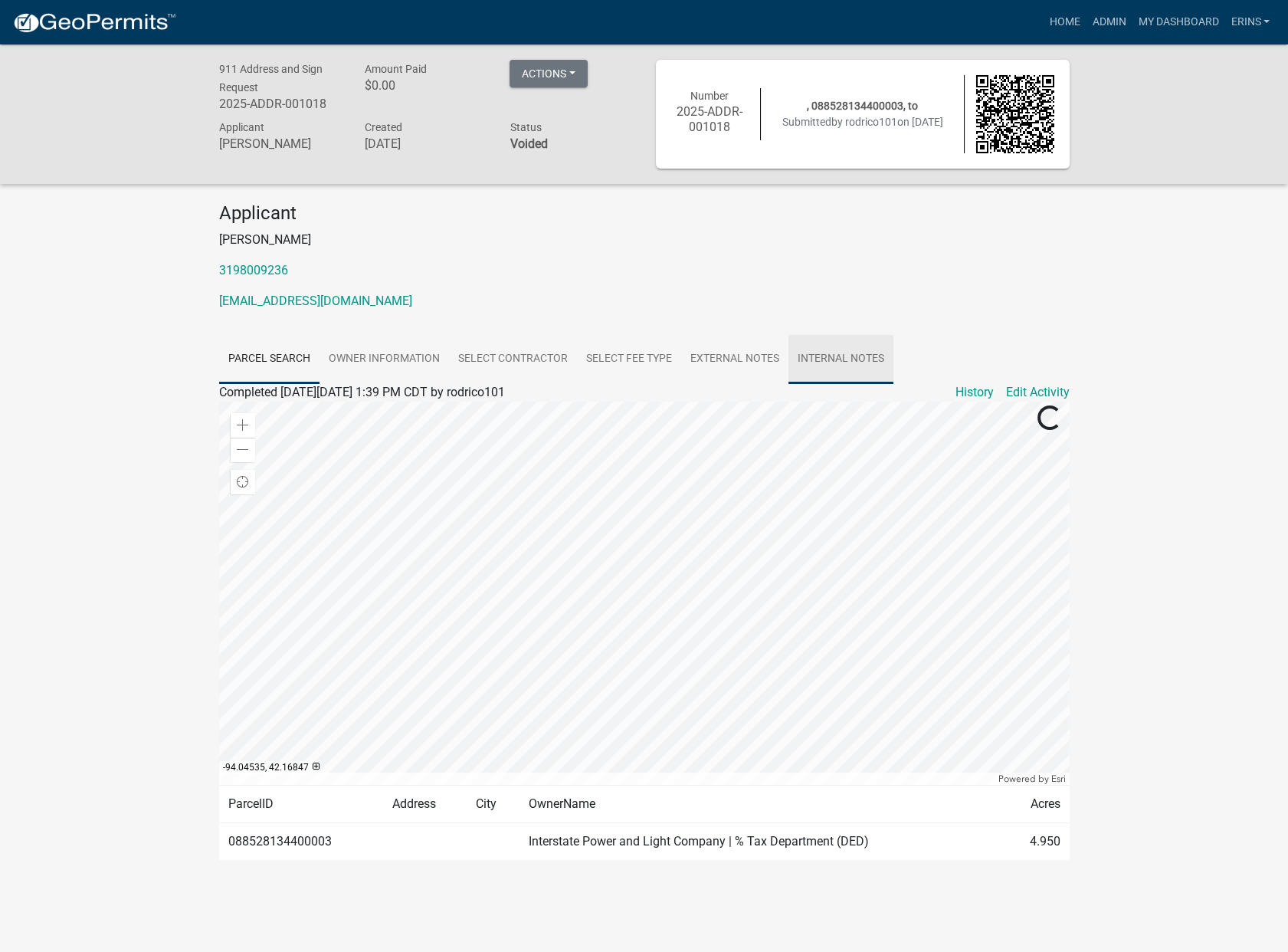
click at [840, 365] on link "Internal Notes" at bounding box center [841, 358] width 105 height 49
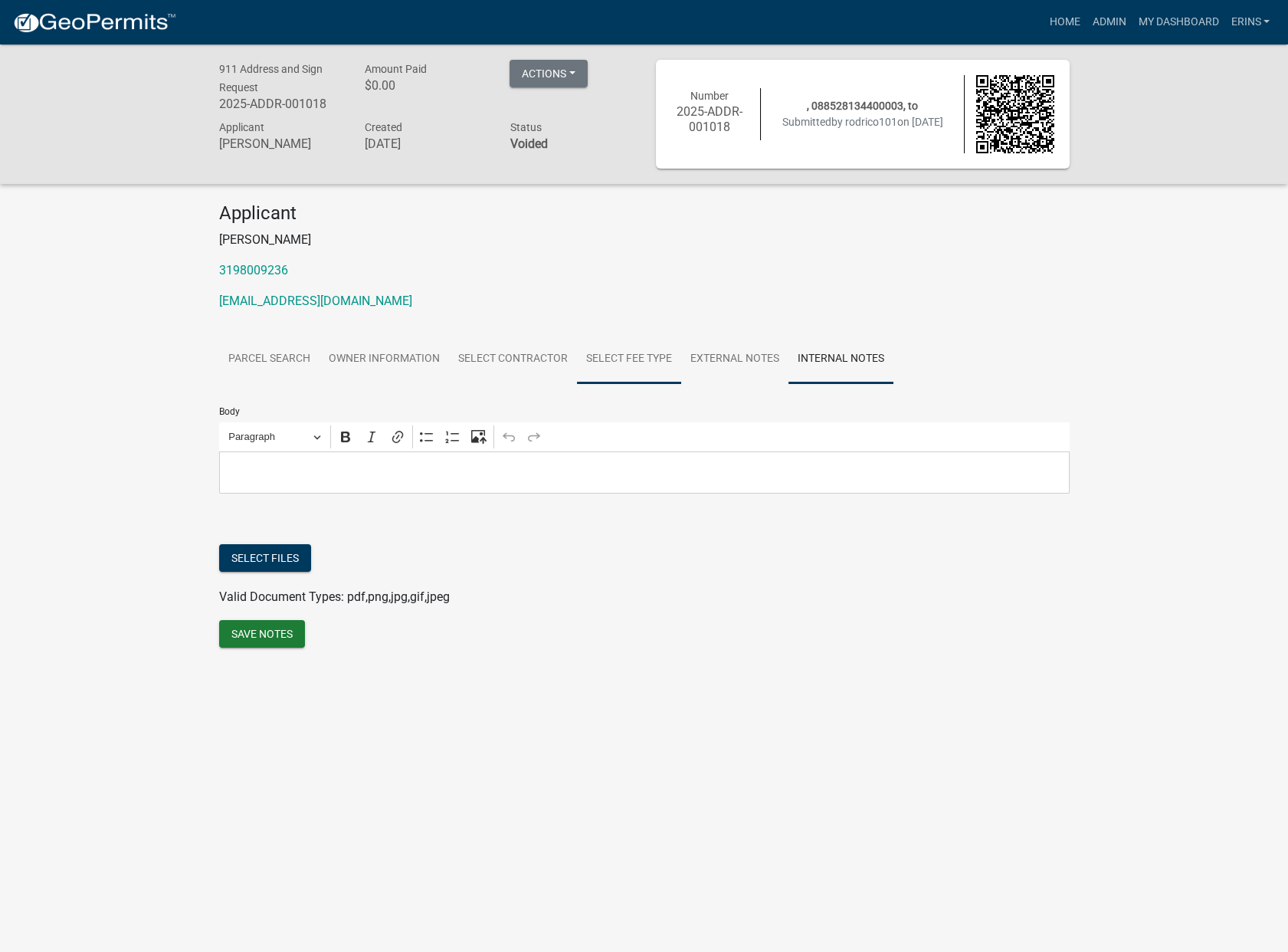
click at [650, 354] on link "Select Fee Type" at bounding box center [629, 358] width 104 height 49
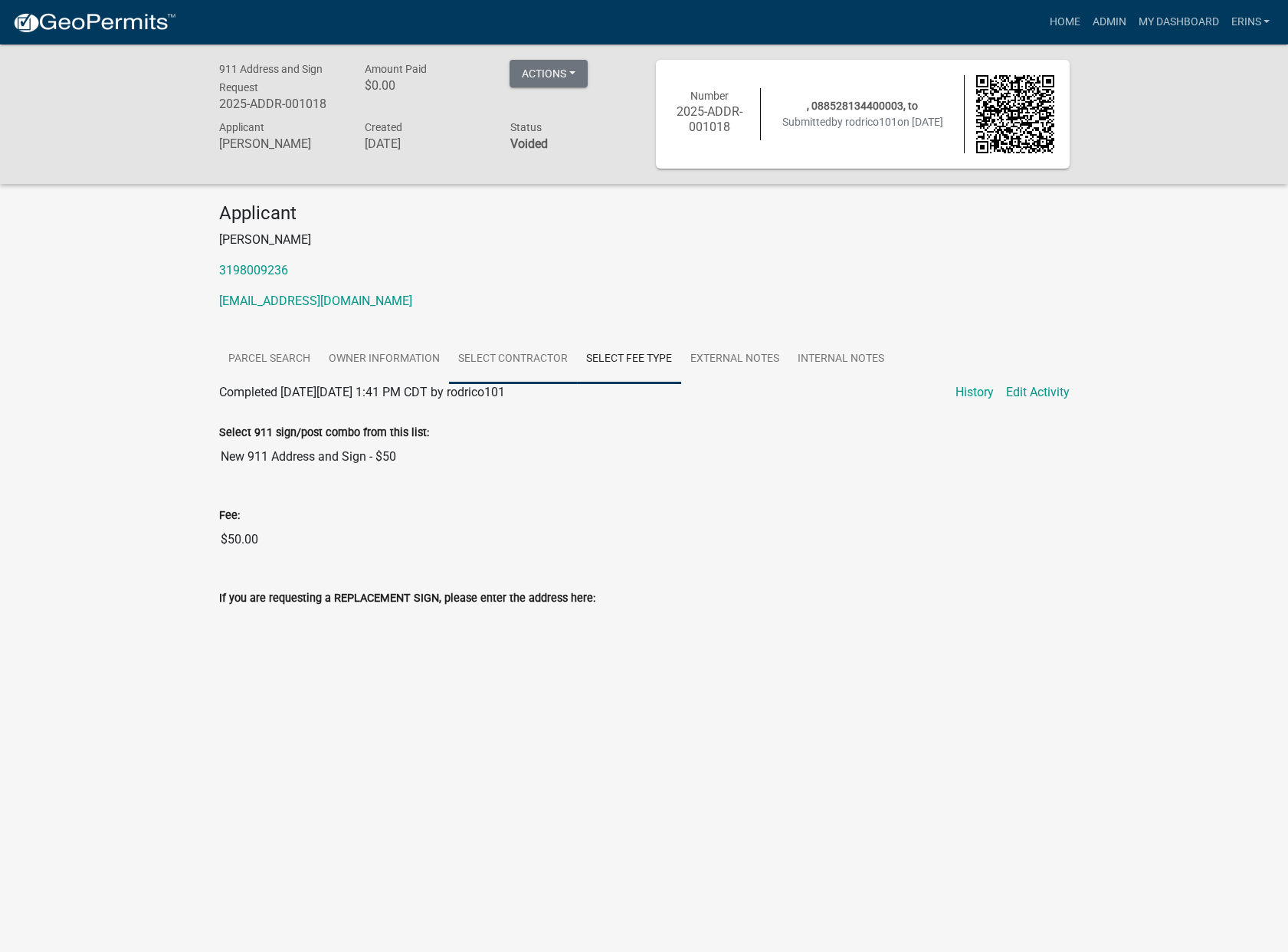
click at [528, 360] on link "Select contractor" at bounding box center [513, 358] width 128 height 49
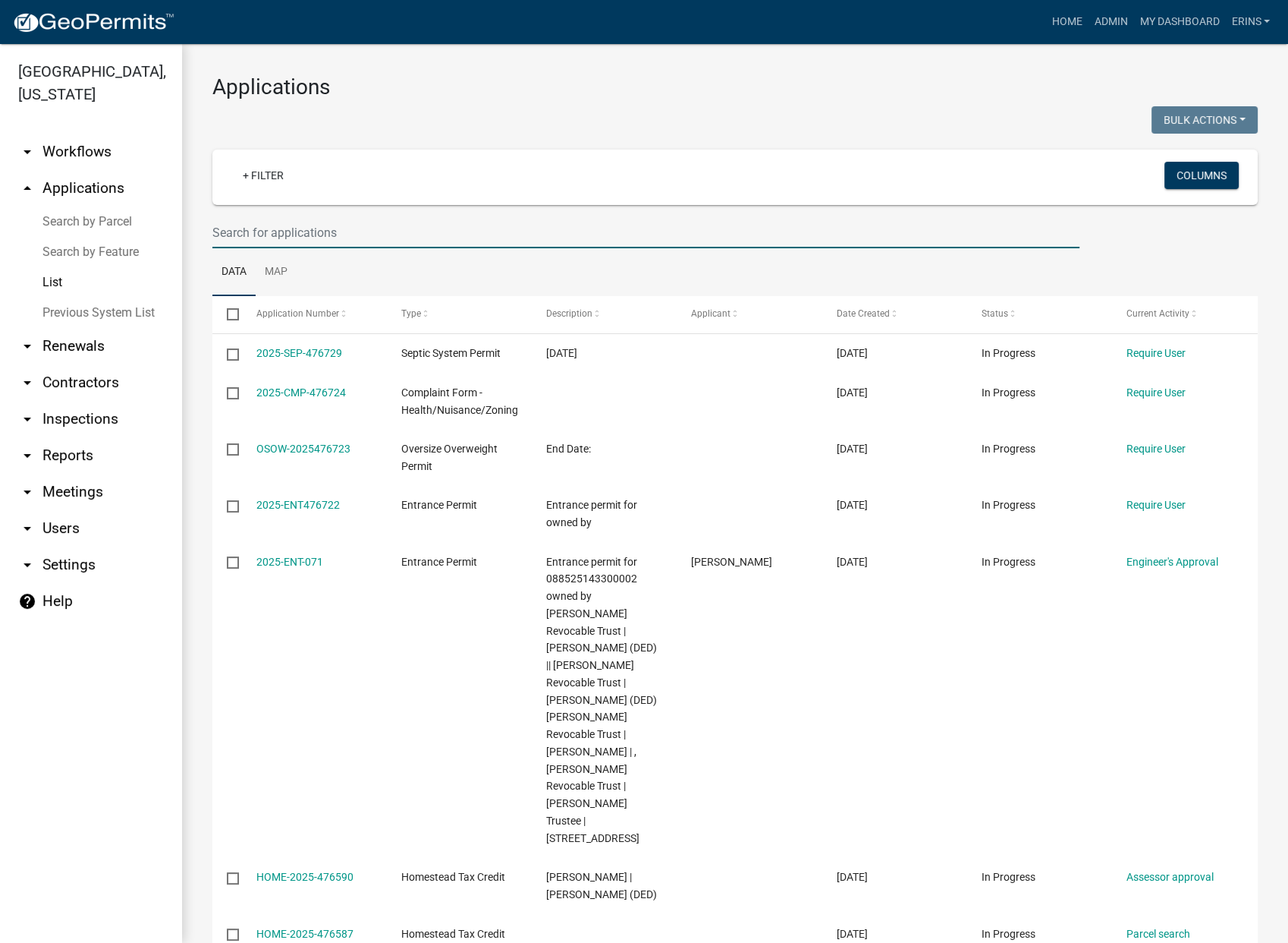
click at [345, 232] on input "text" at bounding box center [645, 232] width 867 height 31
type input "088528134400003"
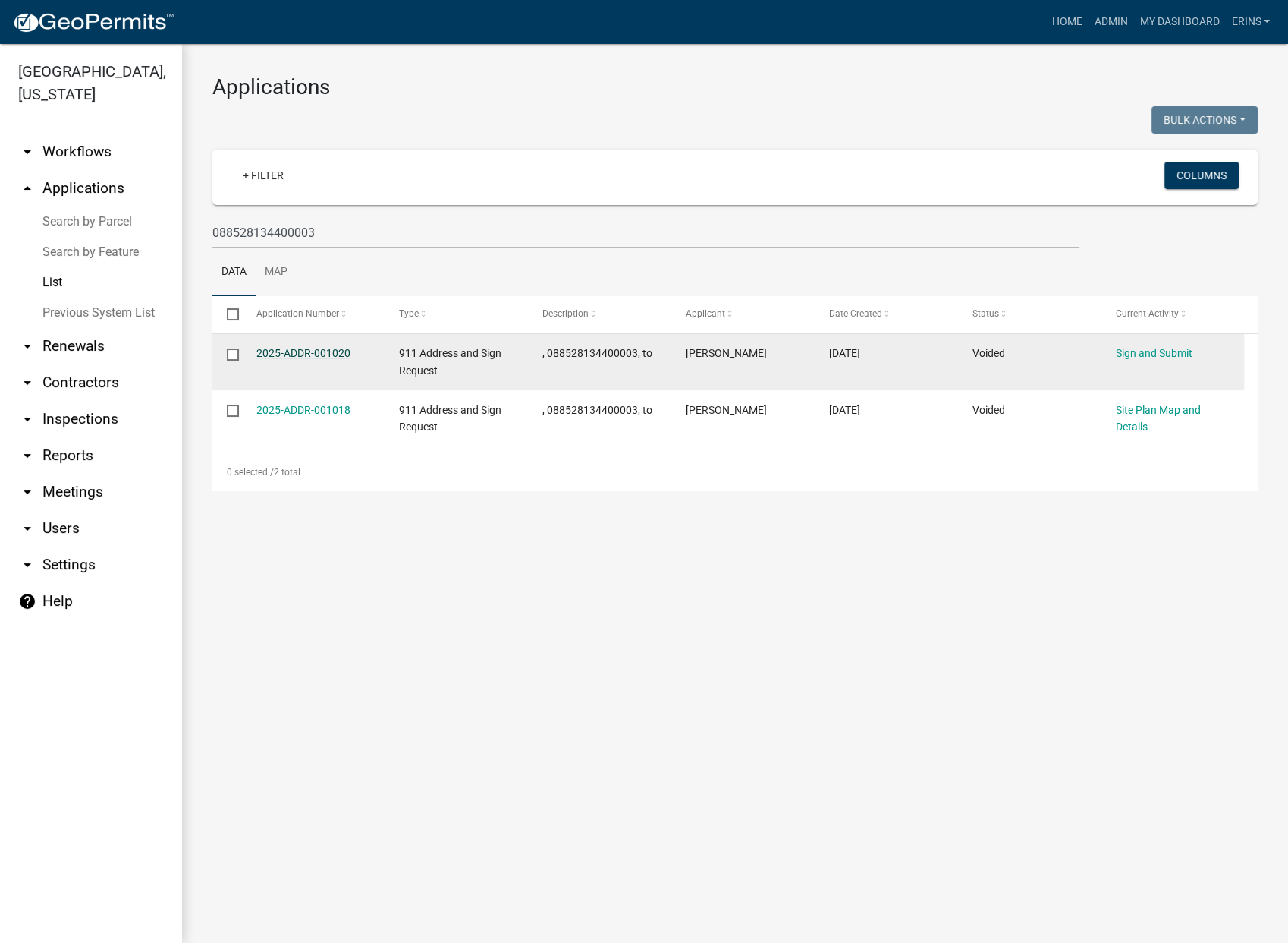
click at [299, 354] on link "2025-ADDR-001020" at bounding box center [303, 352] width 94 height 12
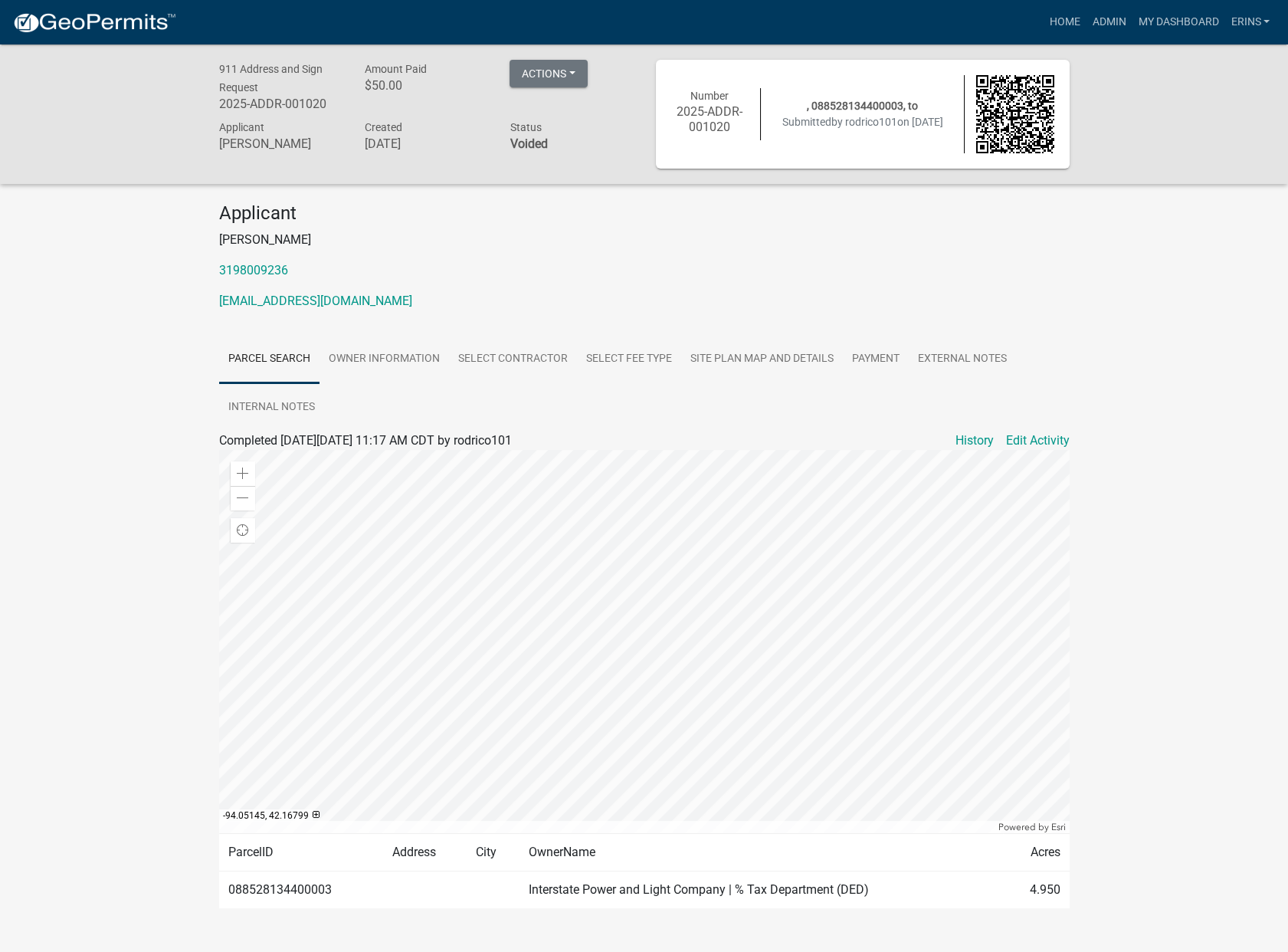
scroll to position [45, 0]
